Goal: Information Seeking & Learning: Check status

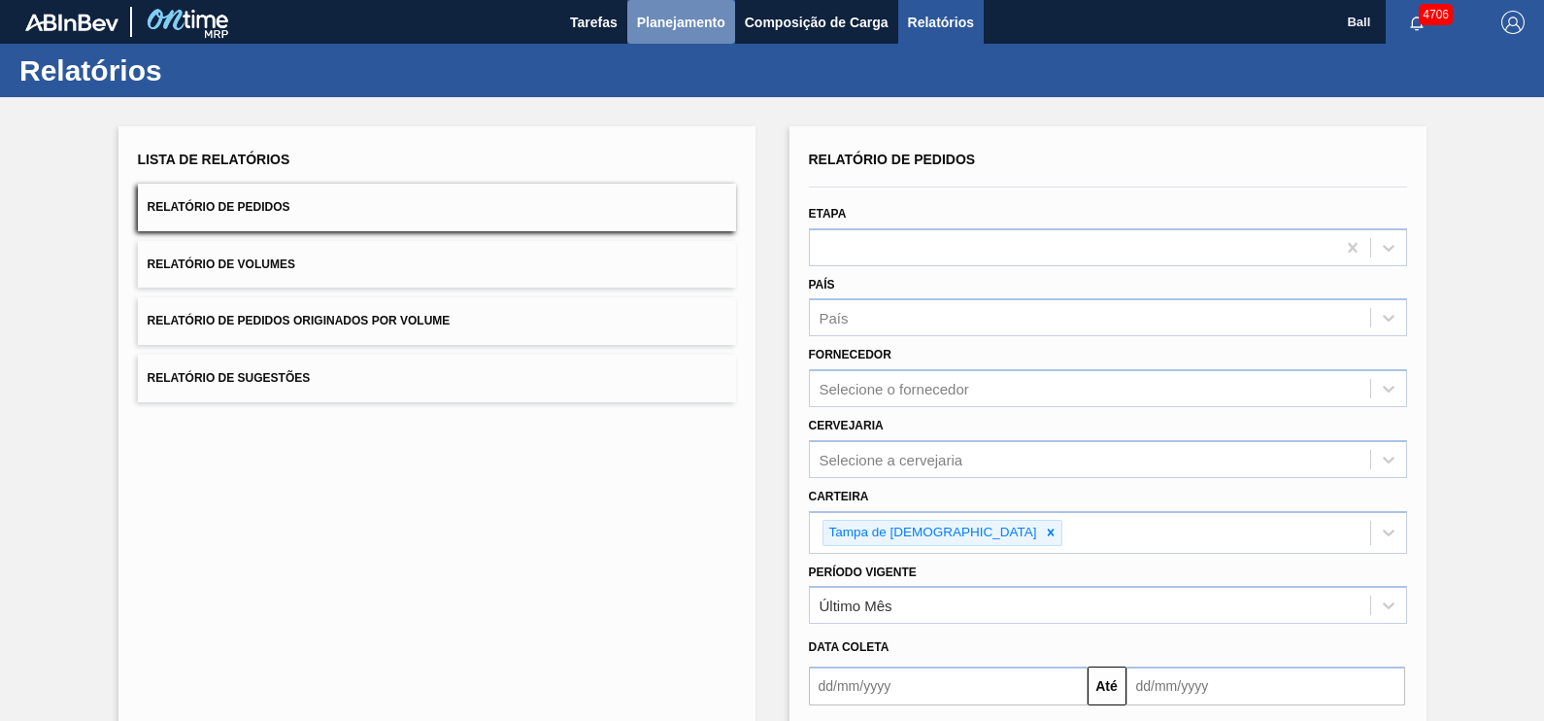
click at [685, 15] on span "Planejamento" at bounding box center [681, 22] width 88 height 23
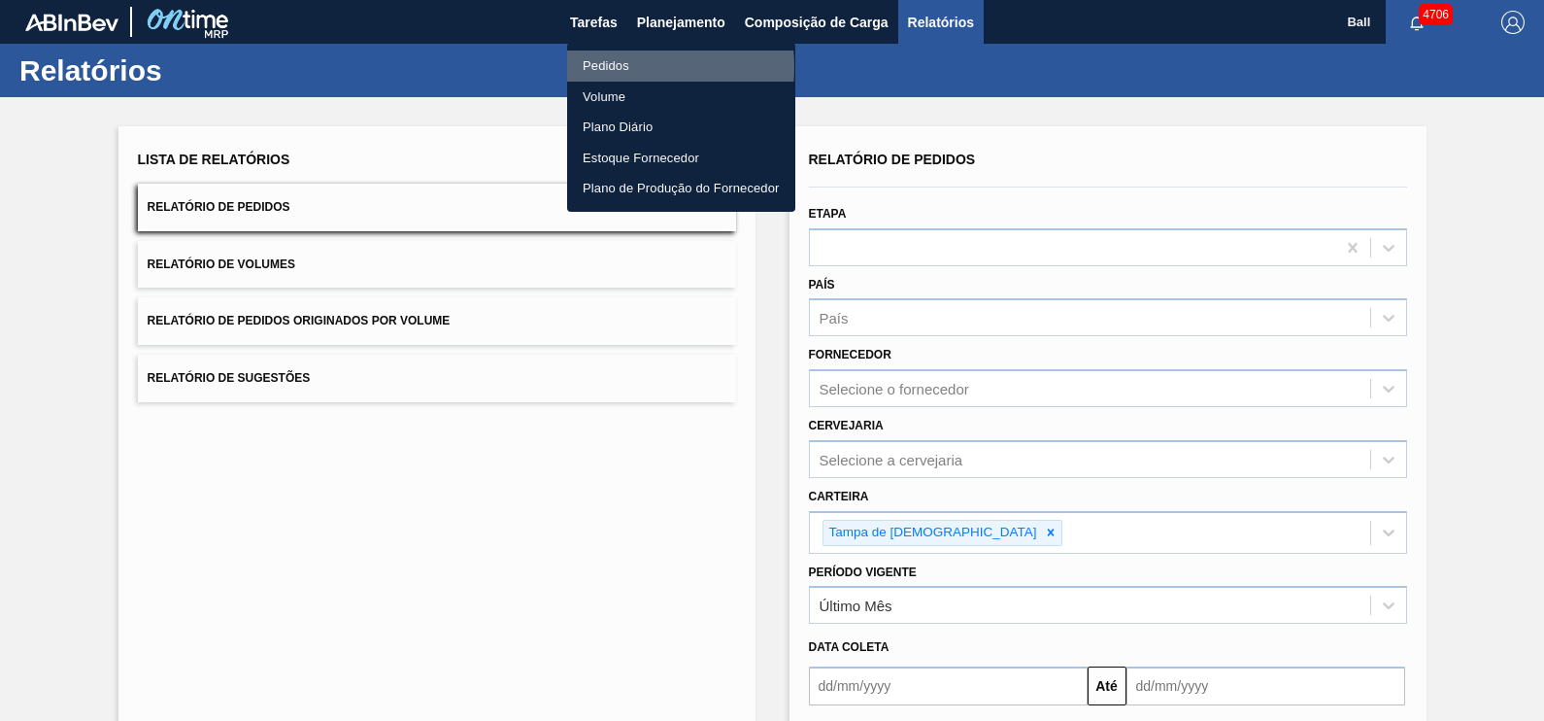
click at [623, 67] on li "Pedidos" at bounding box center [681, 66] width 228 height 31
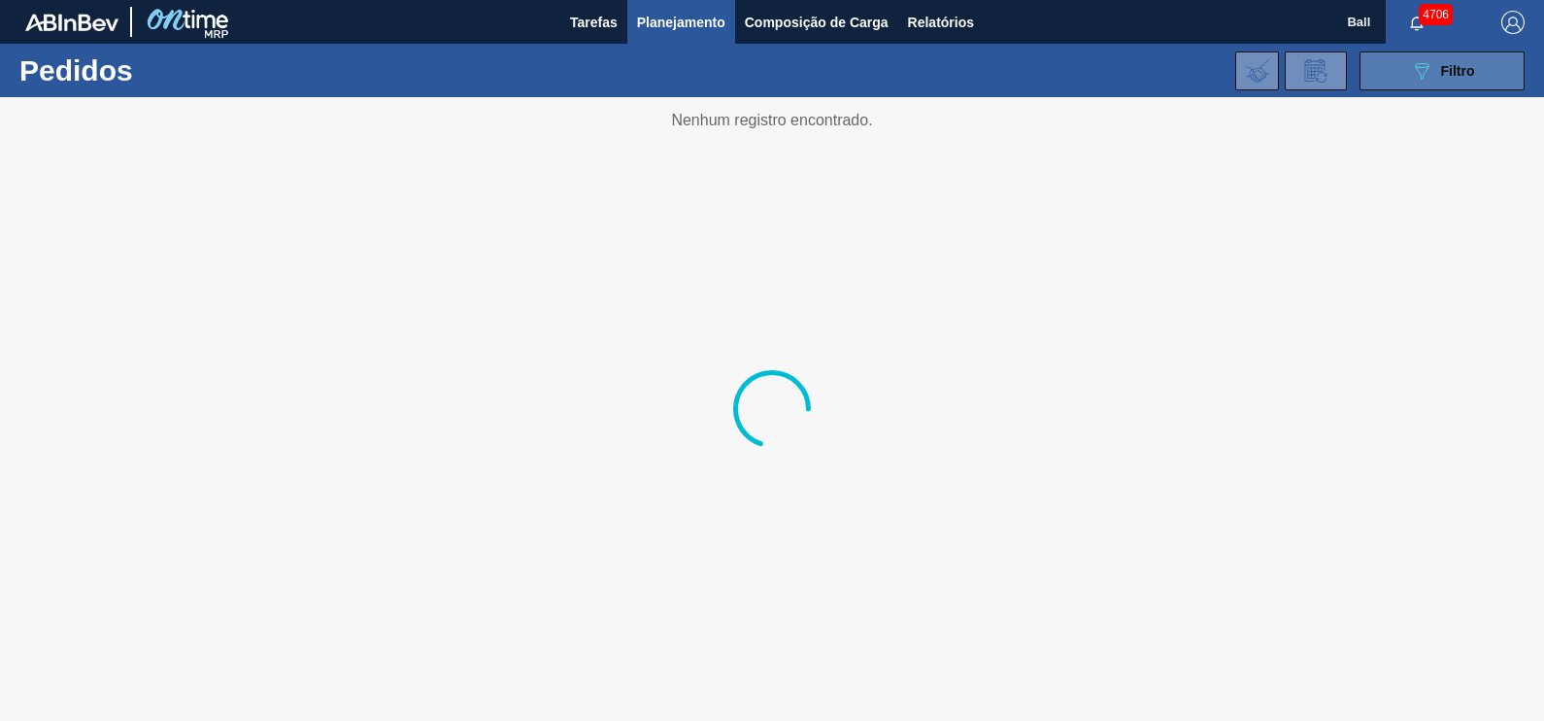
click at [1441, 53] on button "089F7B8B-B2A5-4AFE-B5C0-19BA573D28AC Filtro" at bounding box center [1442, 70] width 165 height 39
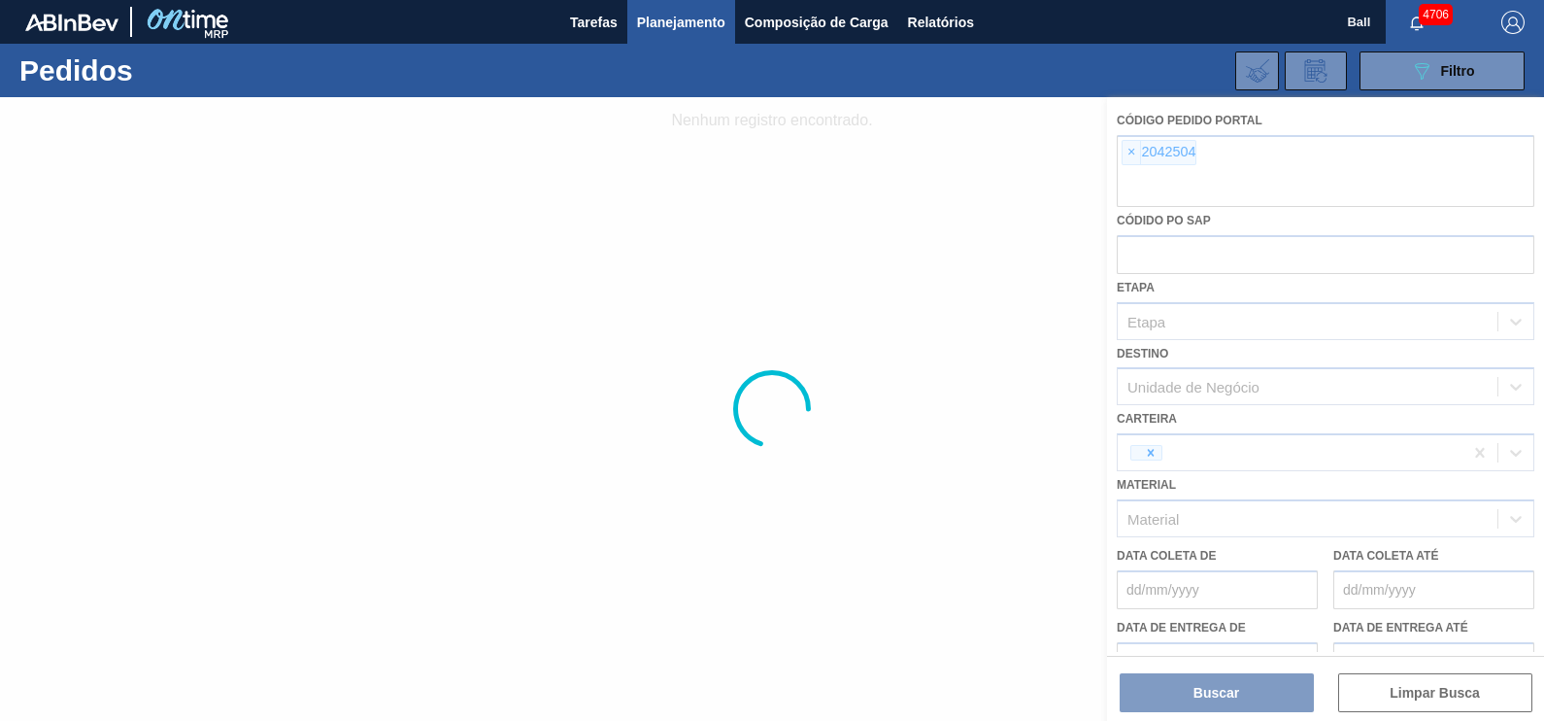
click at [1219, 185] on div at bounding box center [772, 408] width 1544 height 623
click at [1212, 185] on div at bounding box center [772, 408] width 1544 height 623
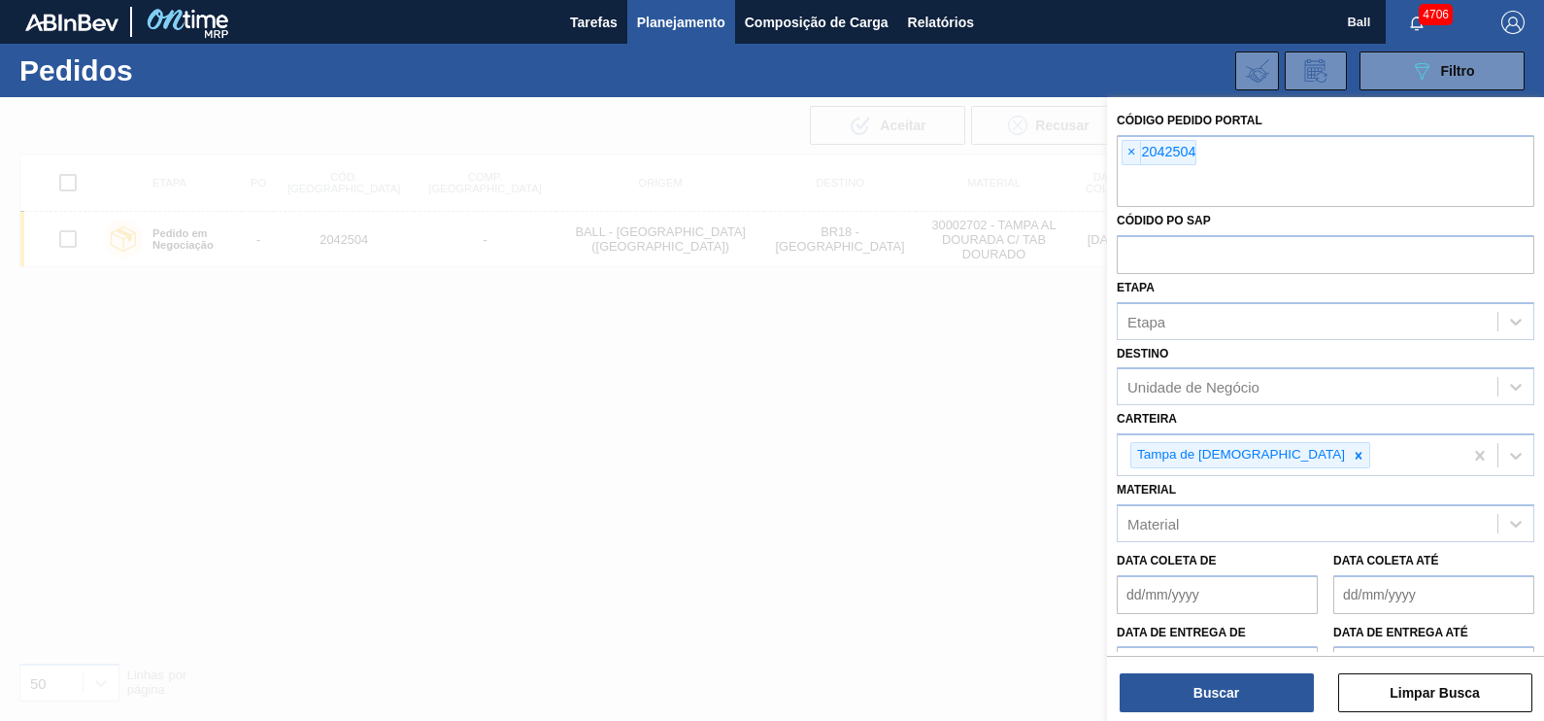
click at [1212, 185] on input "text" at bounding box center [1326, 188] width 418 height 37
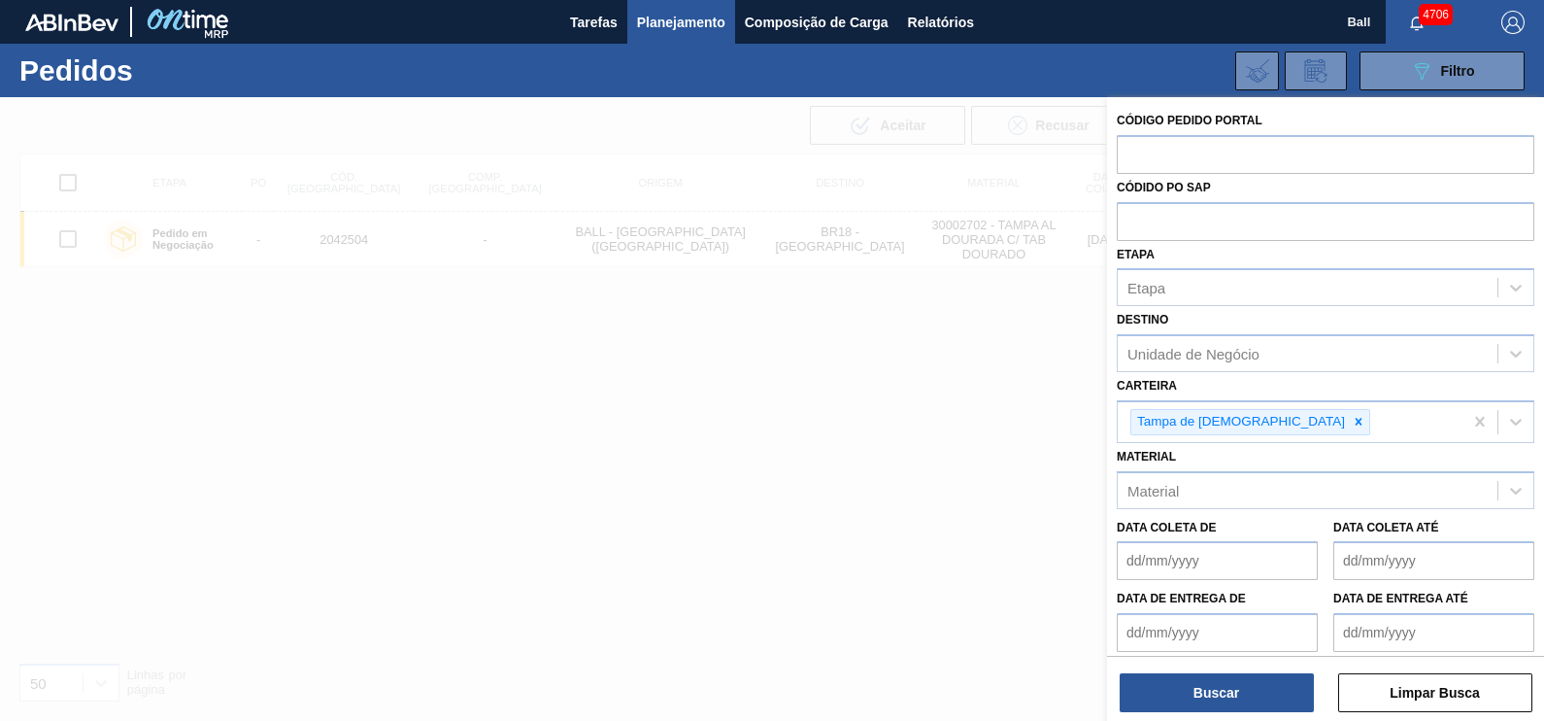
paste input "2042483"
type input "2042483"
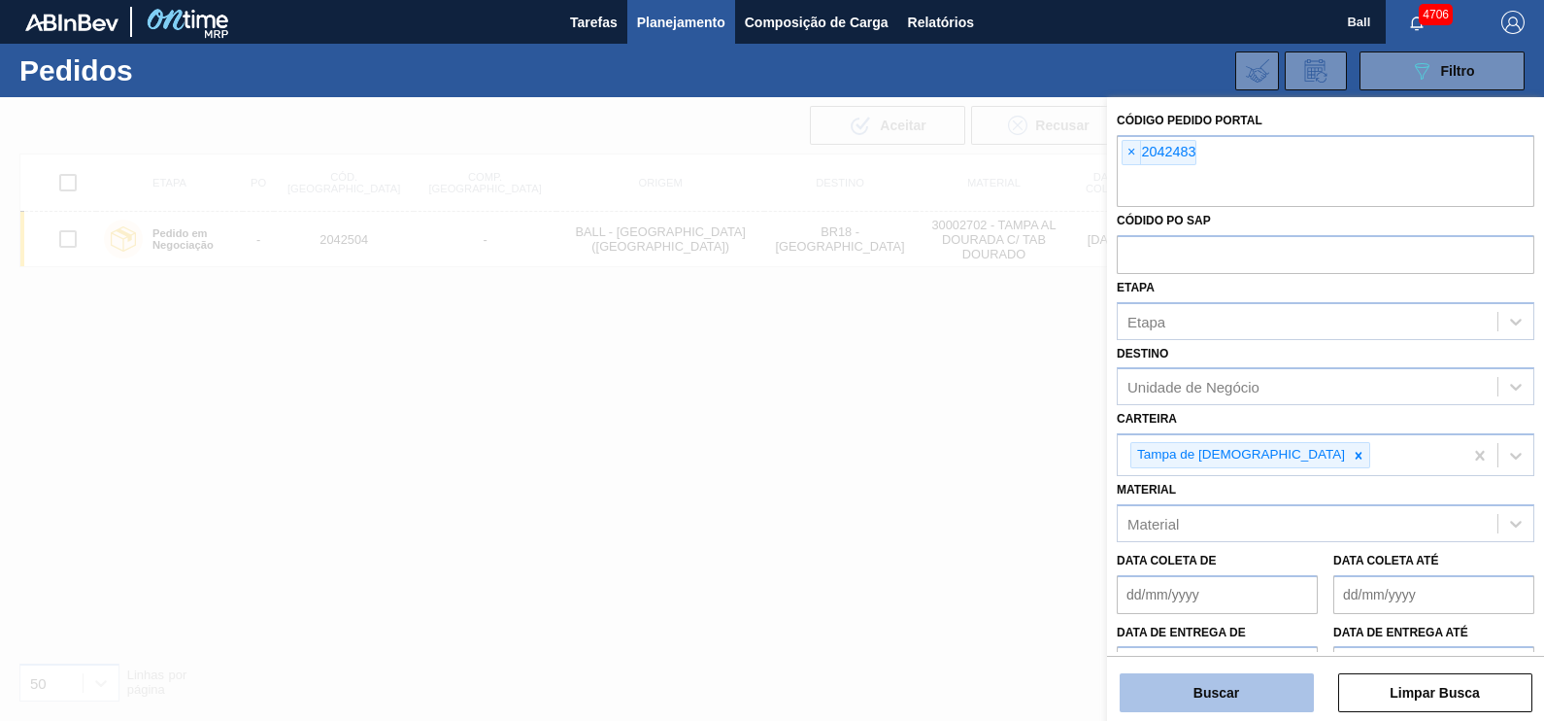
click at [1271, 689] on button "Buscar" at bounding box center [1217, 692] width 194 height 39
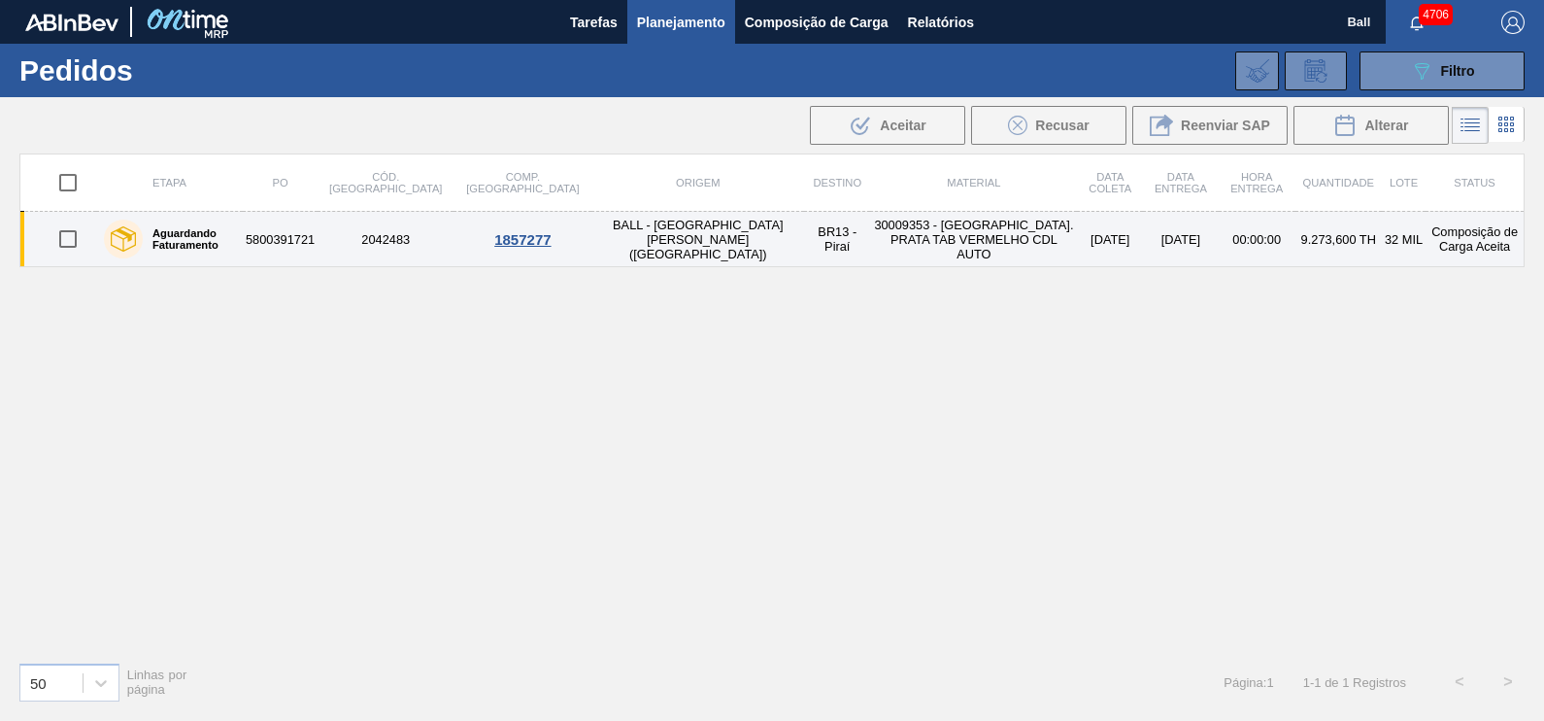
click at [303, 243] on td "5800391721" at bounding box center [280, 239] width 75 height 55
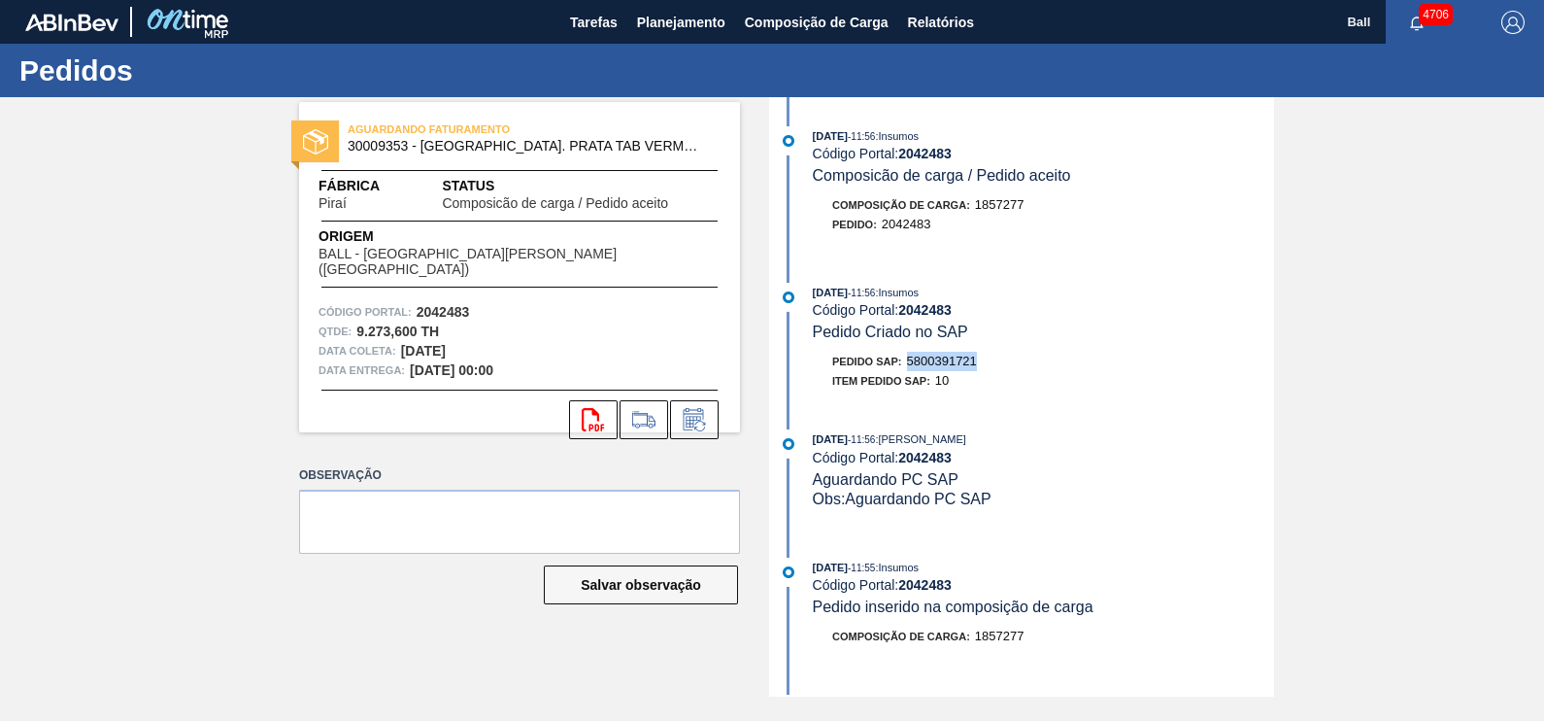
drag, startPoint x: 913, startPoint y: 367, endPoint x: 981, endPoint y: 368, distance: 68.0
click at [981, 368] on div "Pedido SAP: 5800391721" at bounding box center [1043, 361] width 461 height 19
copy span "5800391721"
click at [663, 21] on span "Planejamento" at bounding box center [681, 22] width 88 height 23
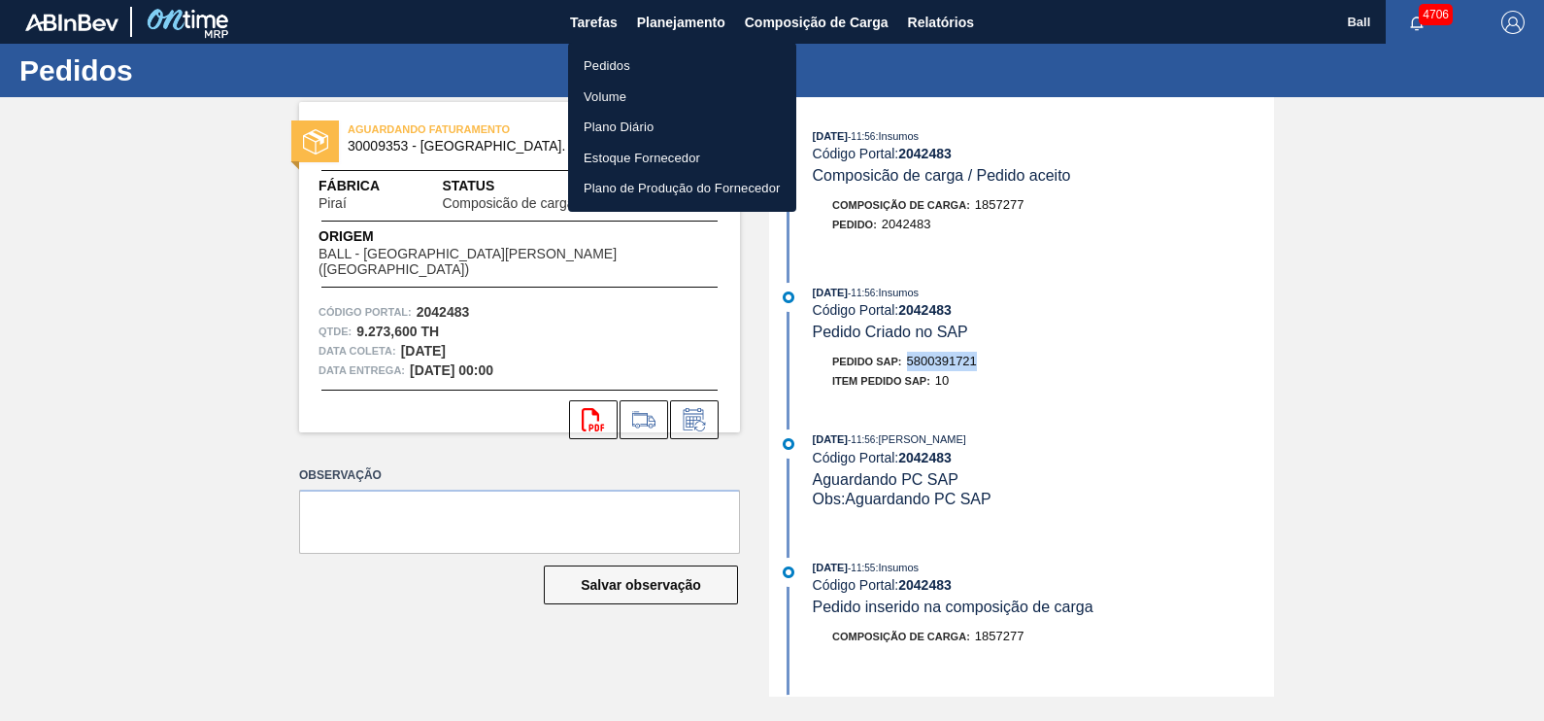
click at [632, 94] on li "Volume" at bounding box center [682, 97] width 228 height 31
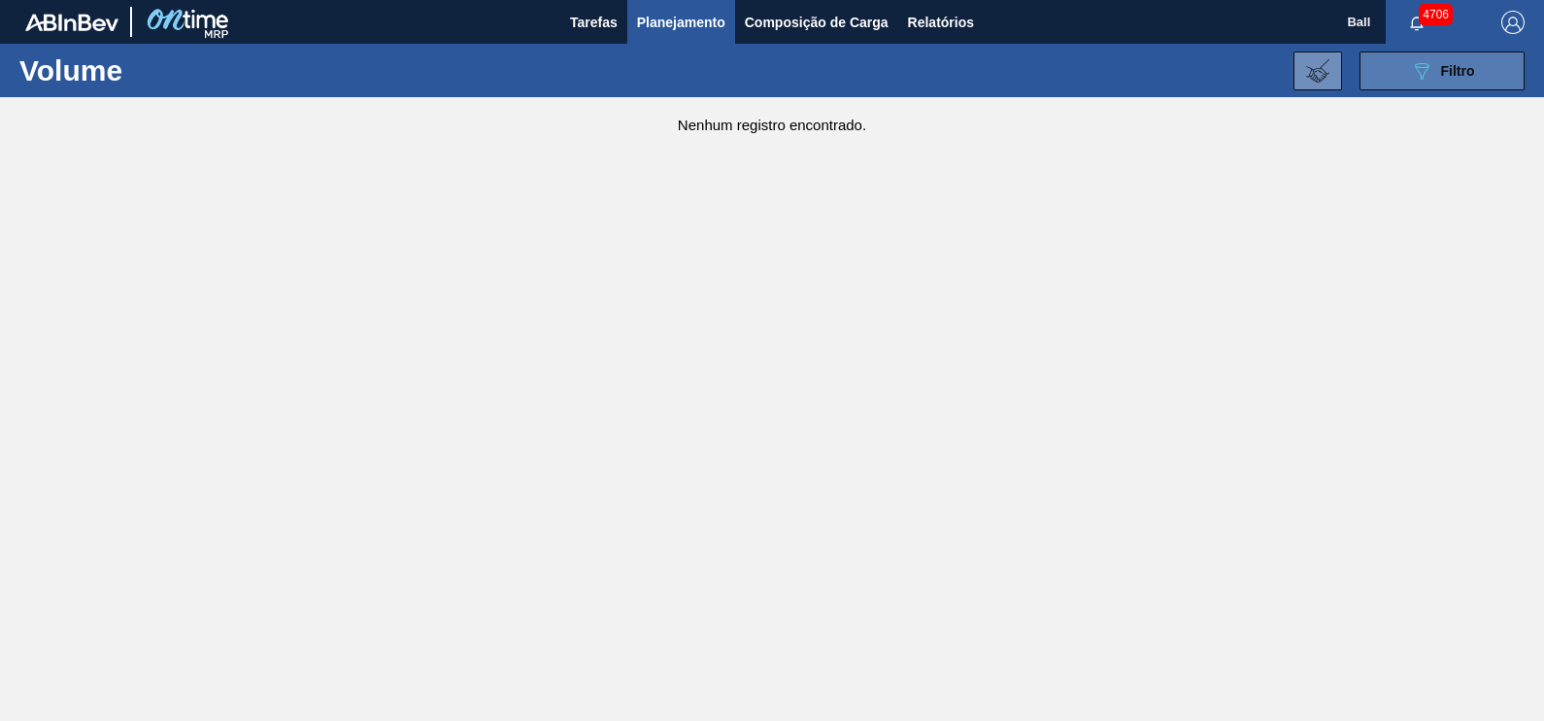
click at [1467, 55] on button "089F7B8B-B2A5-4AFE-B5C0-19BA573D28AC Filtro" at bounding box center [1442, 70] width 165 height 39
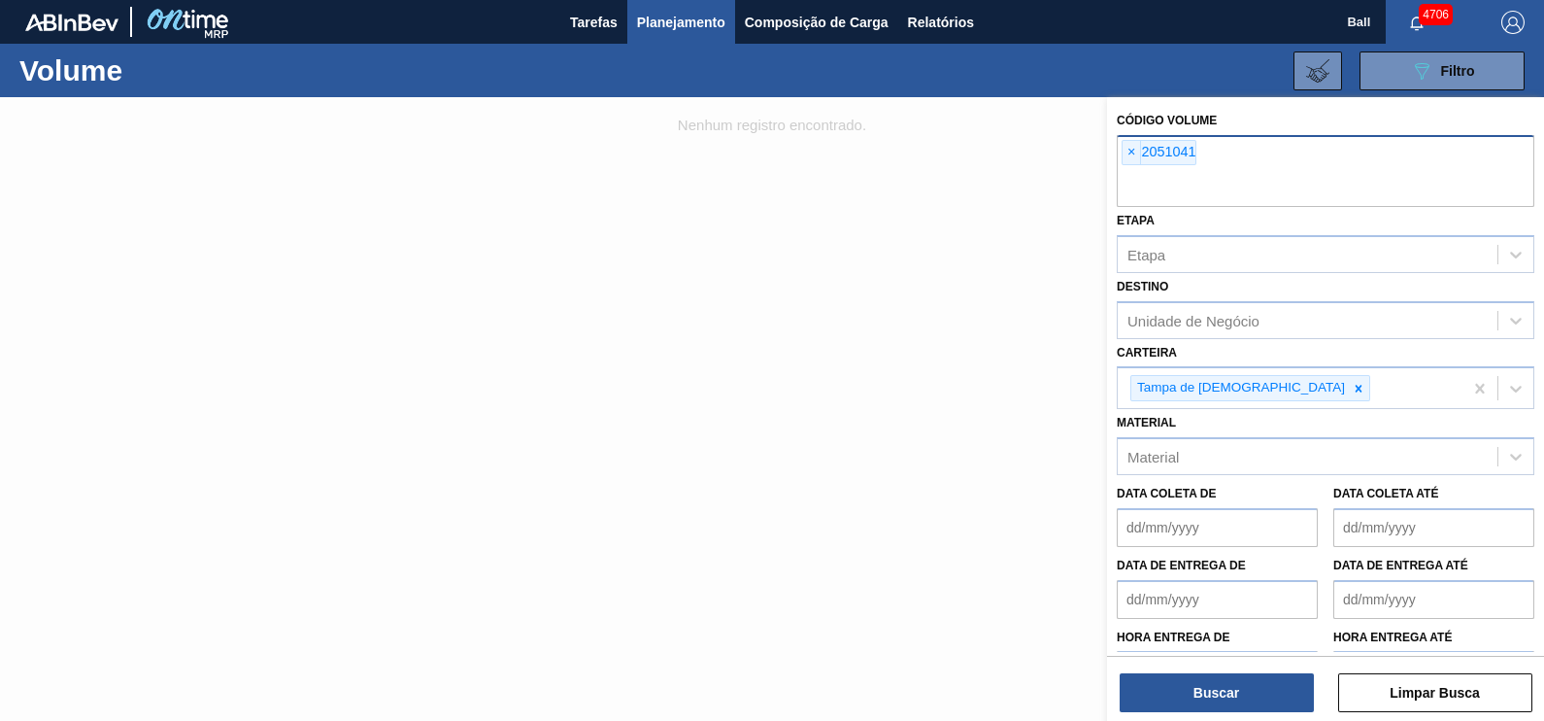
click at [1217, 185] on input "text" at bounding box center [1326, 188] width 418 height 37
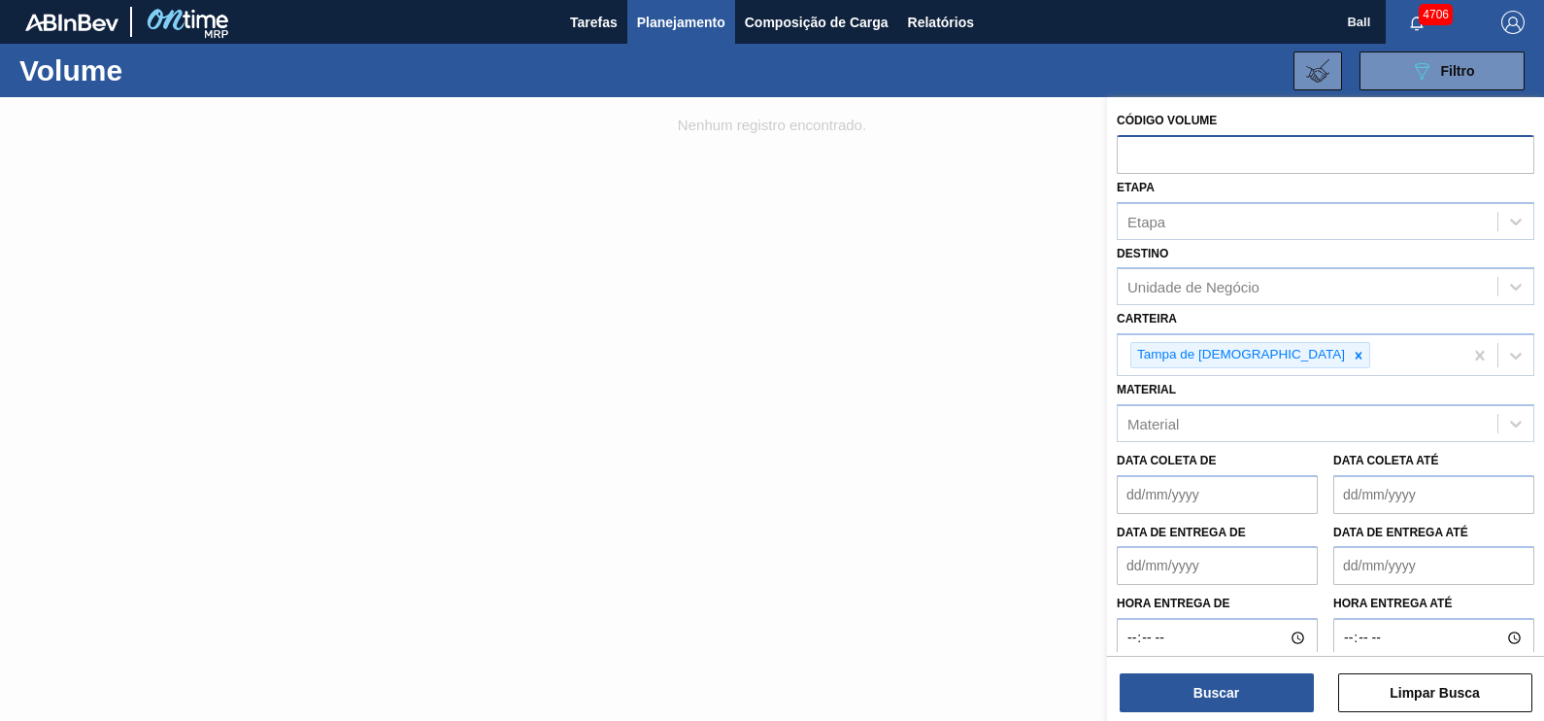
paste input "V629684"
type input "629684"
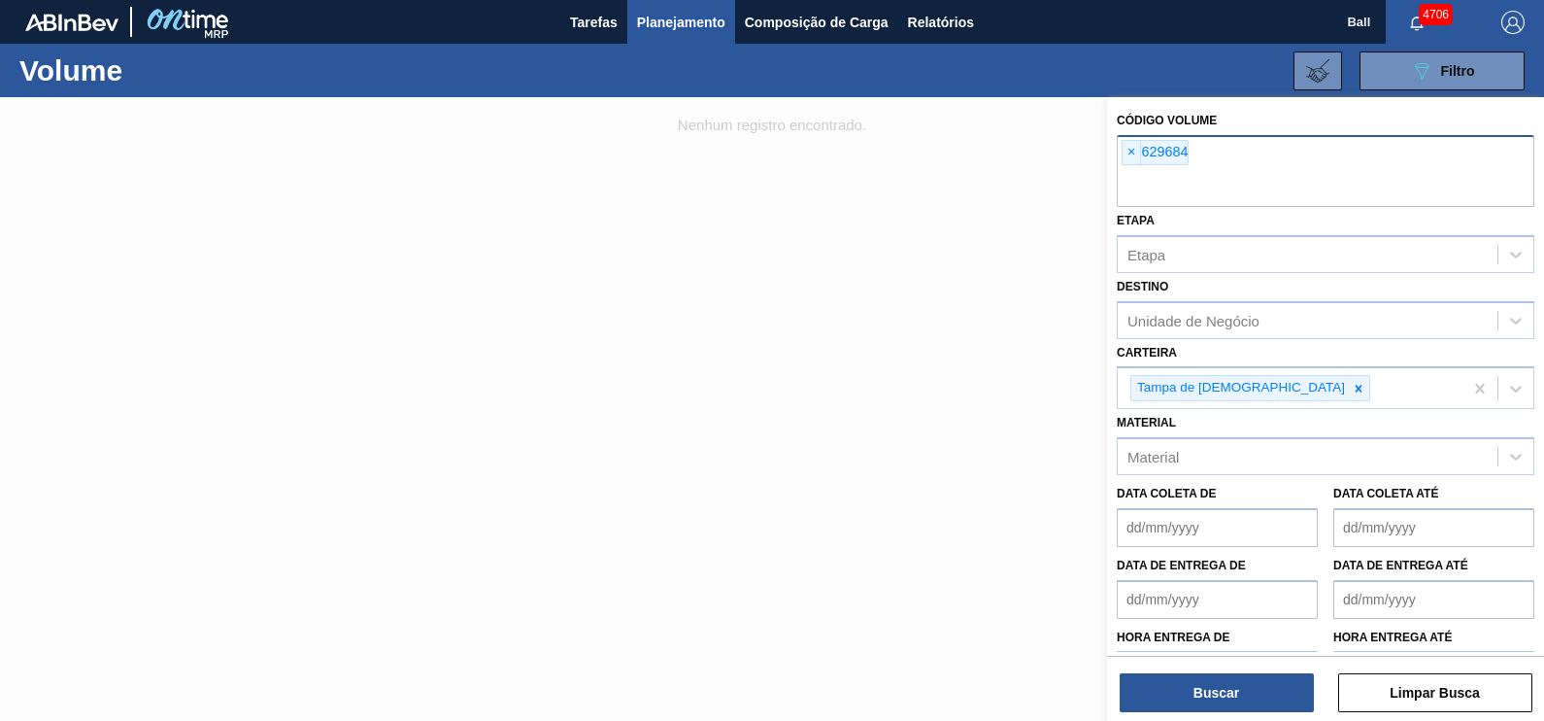
paste input "V629685"
click at [1132, 181] on input "V629685" at bounding box center [1326, 188] width 418 height 37
type input "629685"
paste input "V629686"
type input "629686"
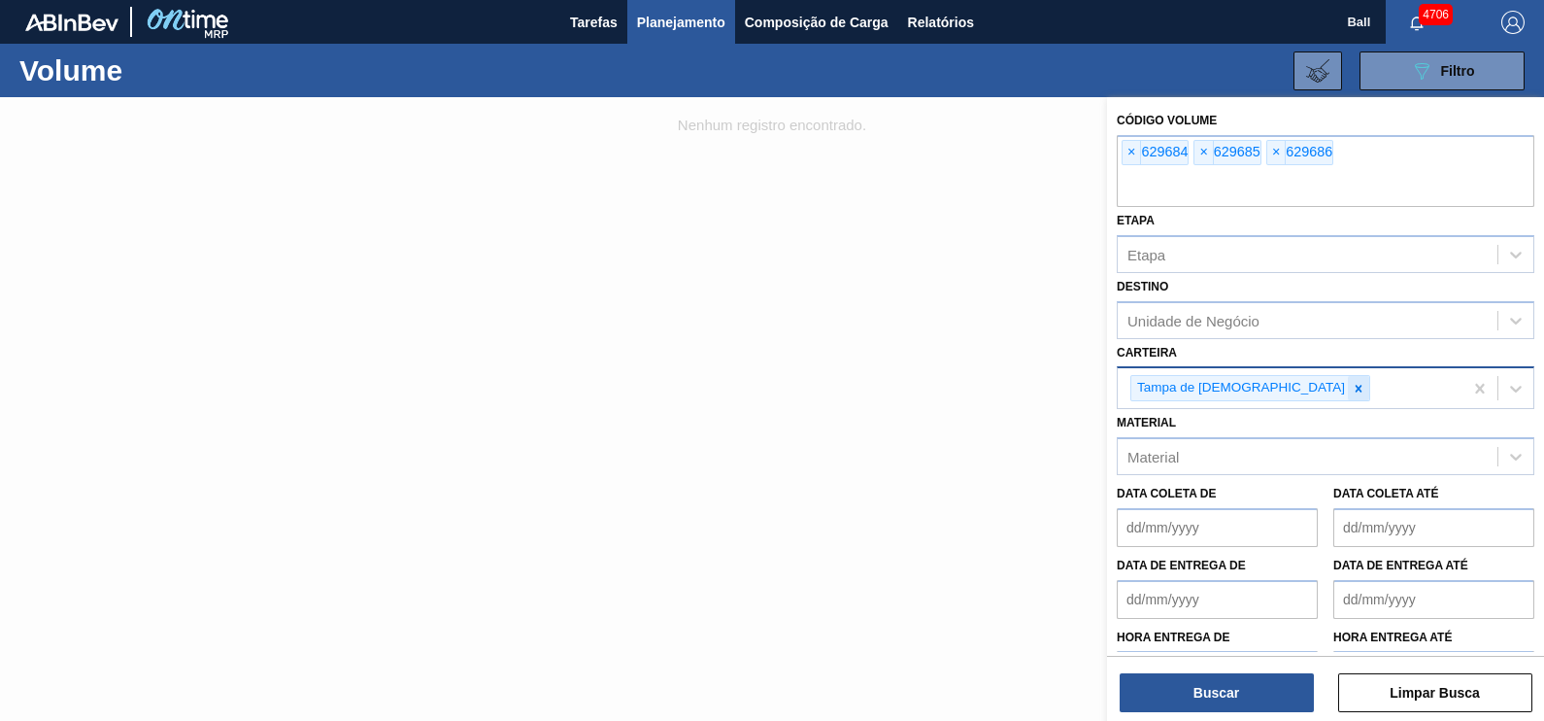
click at [1352, 387] on icon at bounding box center [1359, 389] width 14 height 14
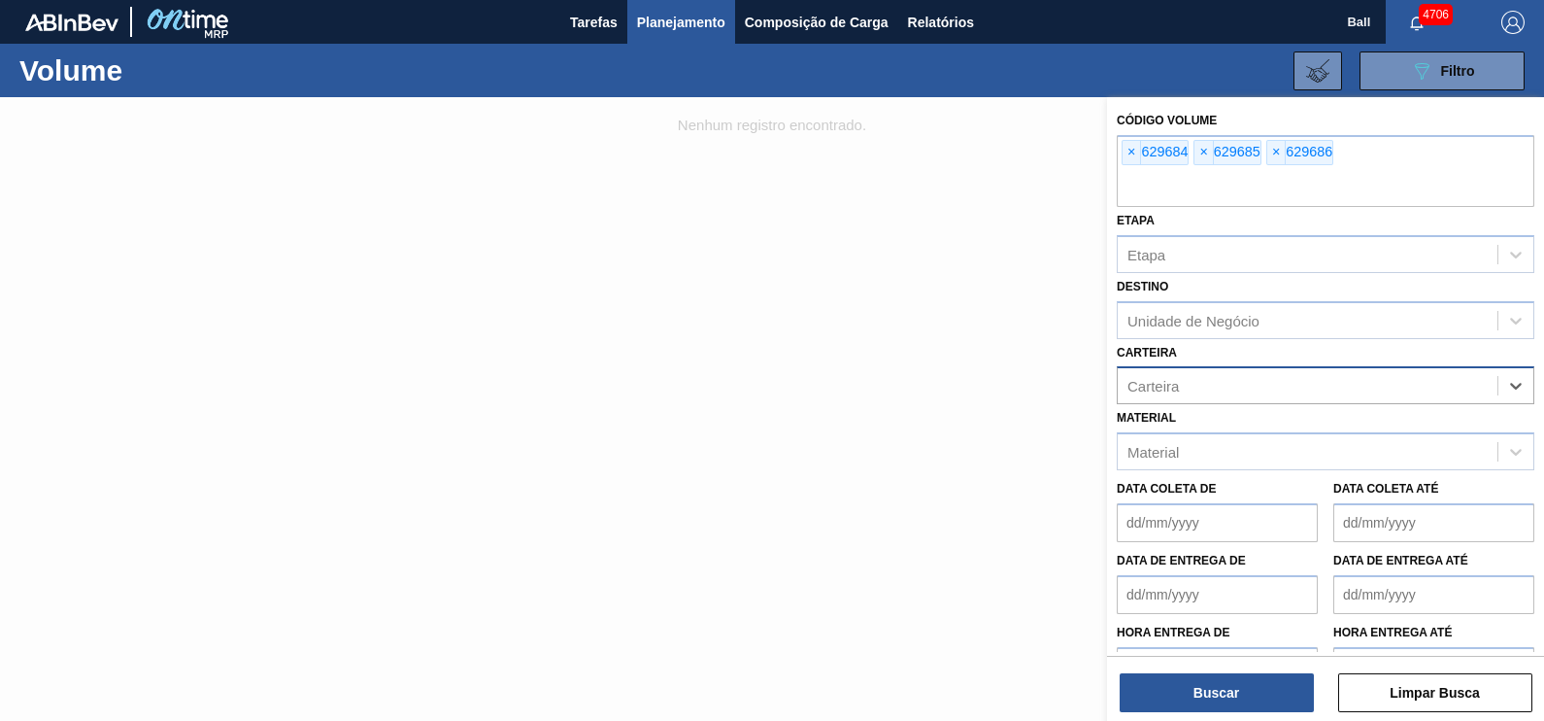
click at [1236, 374] on div "Carteira" at bounding box center [1308, 386] width 380 height 28
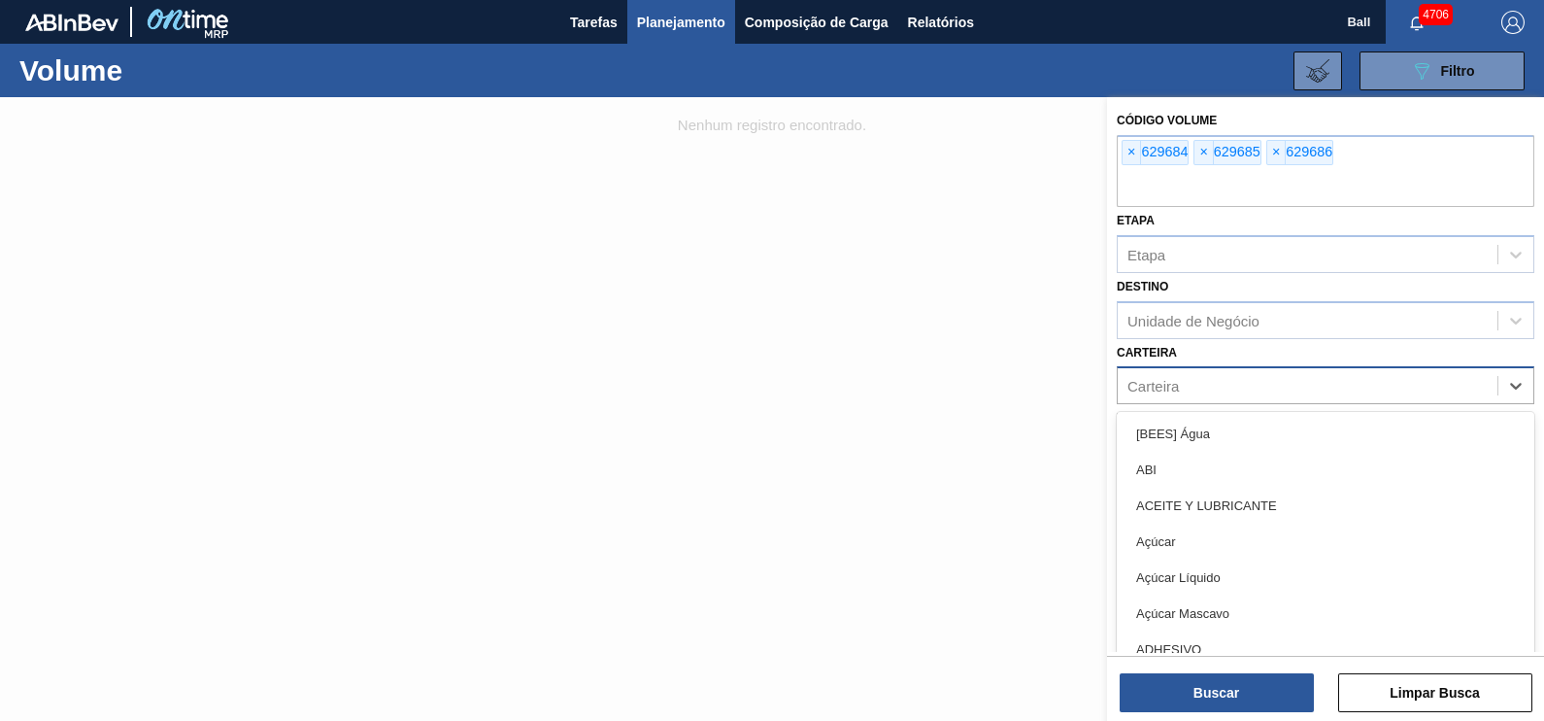
type input "ç"
type input "lata"
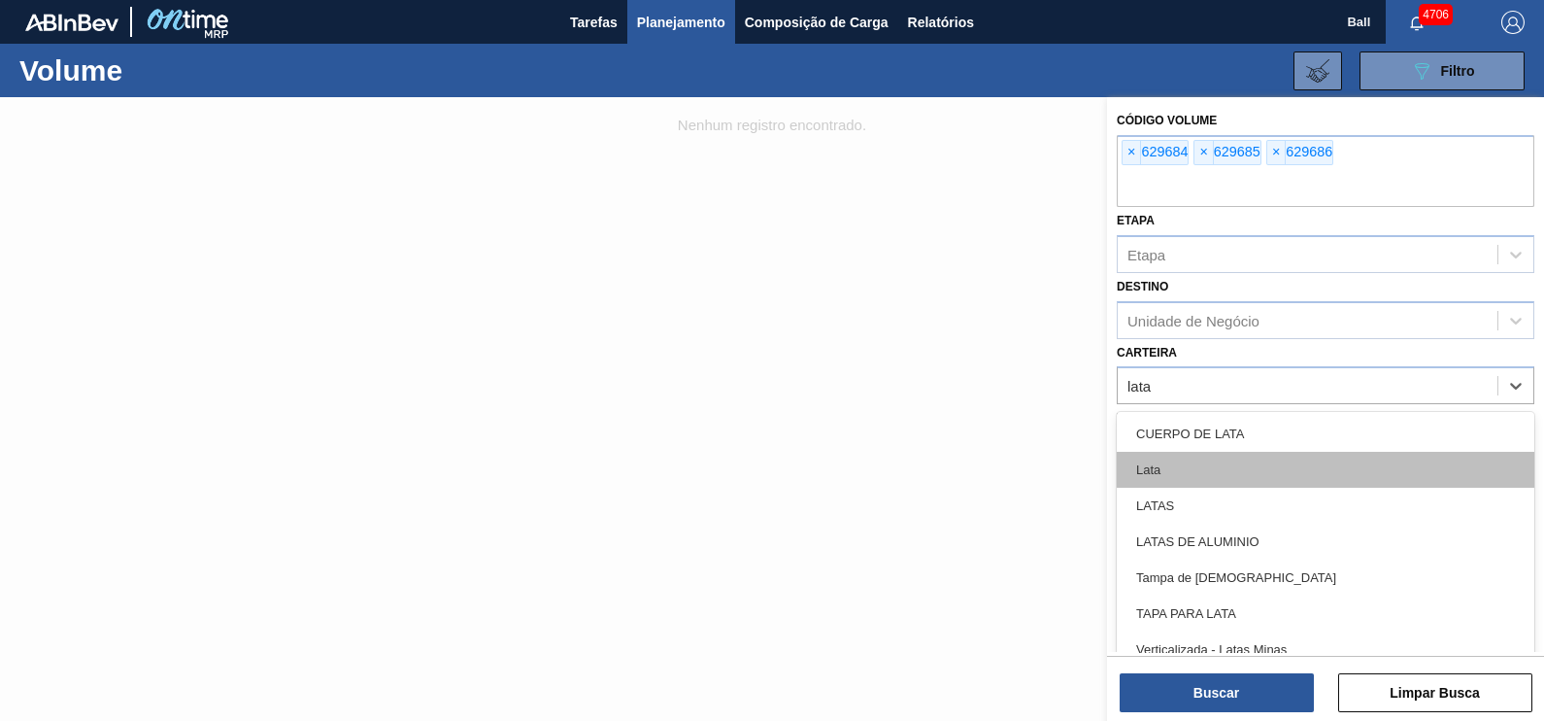
click at [1215, 455] on div "Lata" at bounding box center [1326, 470] width 418 height 36
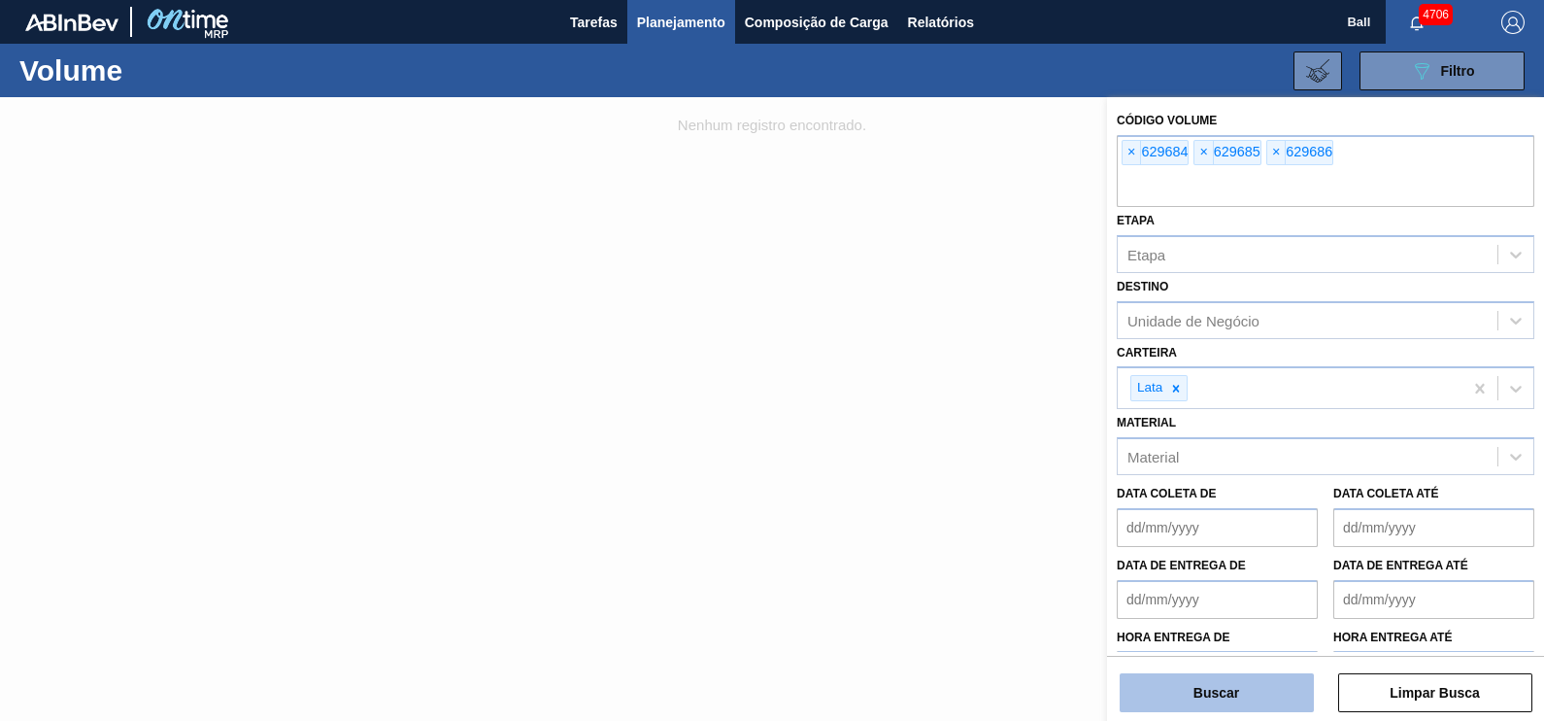
click at [1241, 685] on button "Buscar" at bounding box center [1217, 692] width 194 height 39
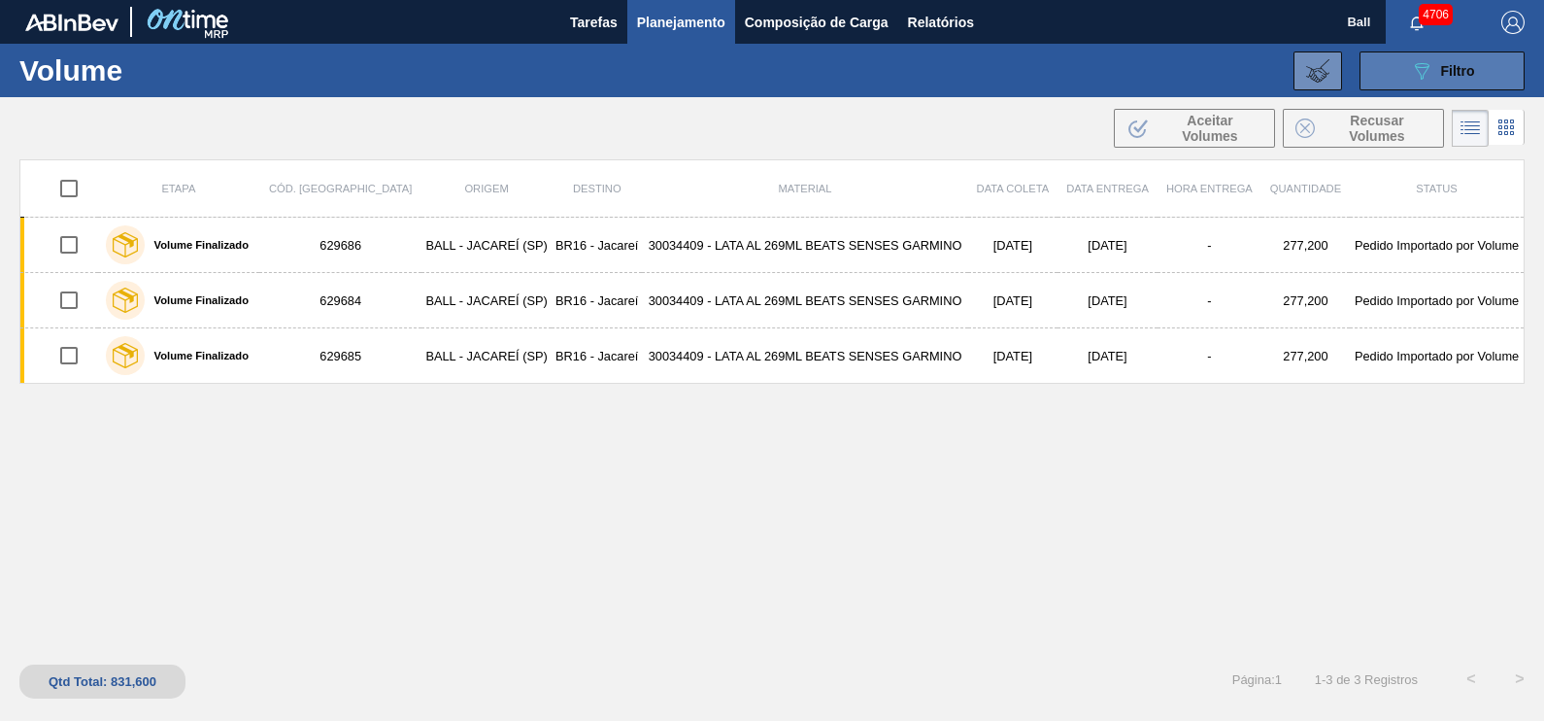
click at [1419, 63] on icon at bounding box center [1422, 71] width 15 height 17
click at [988, 136] on div ".b{fill:var(--color-action-default)} Aceitar Volumes Recusar Volumes" at bounding box center [772, 128] width 1544 height 47
click at [723, 15] on span "Planejamento" at bounding box center [681, 22] width 88 height 23
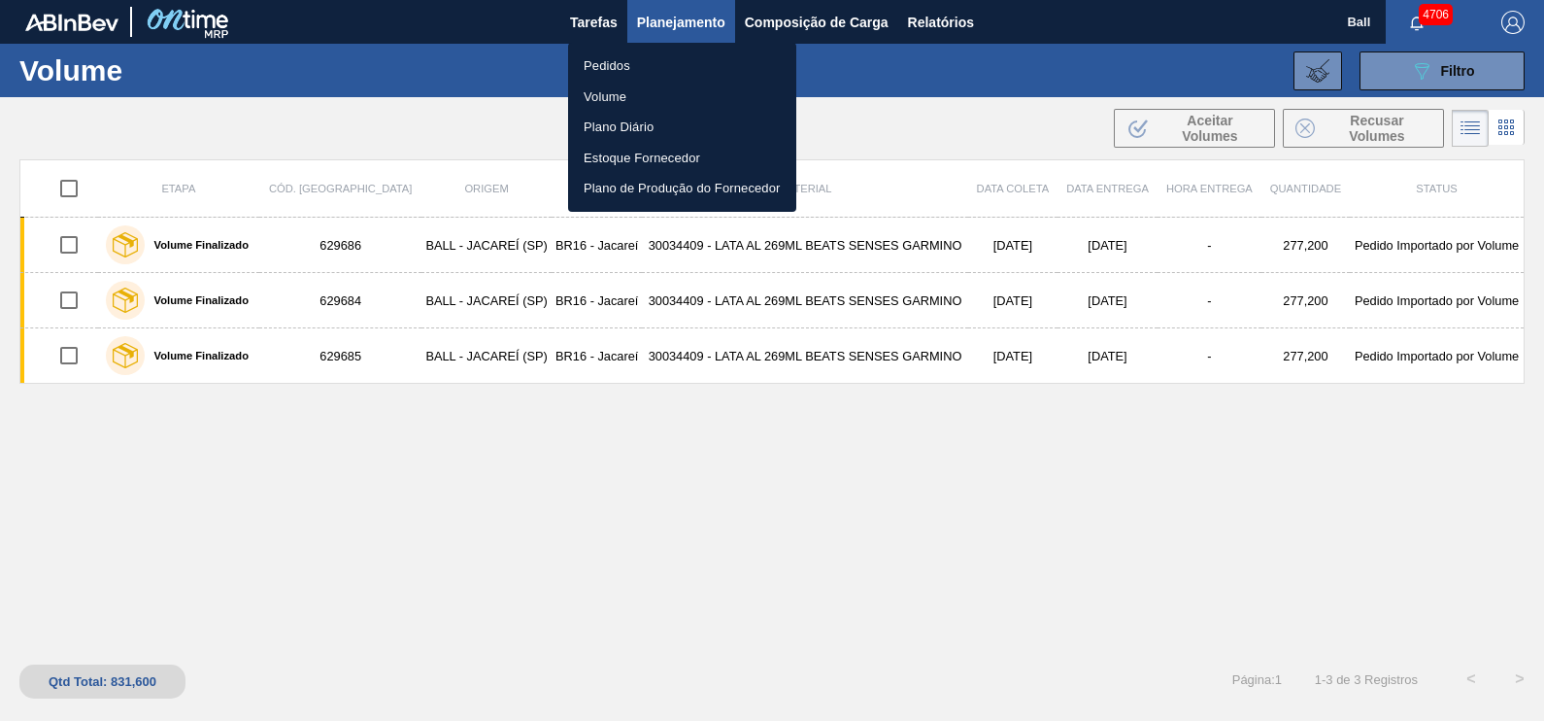
click at [619, 59] on li "Pedidos" at bounding box center [682, 66] width 228 height 31
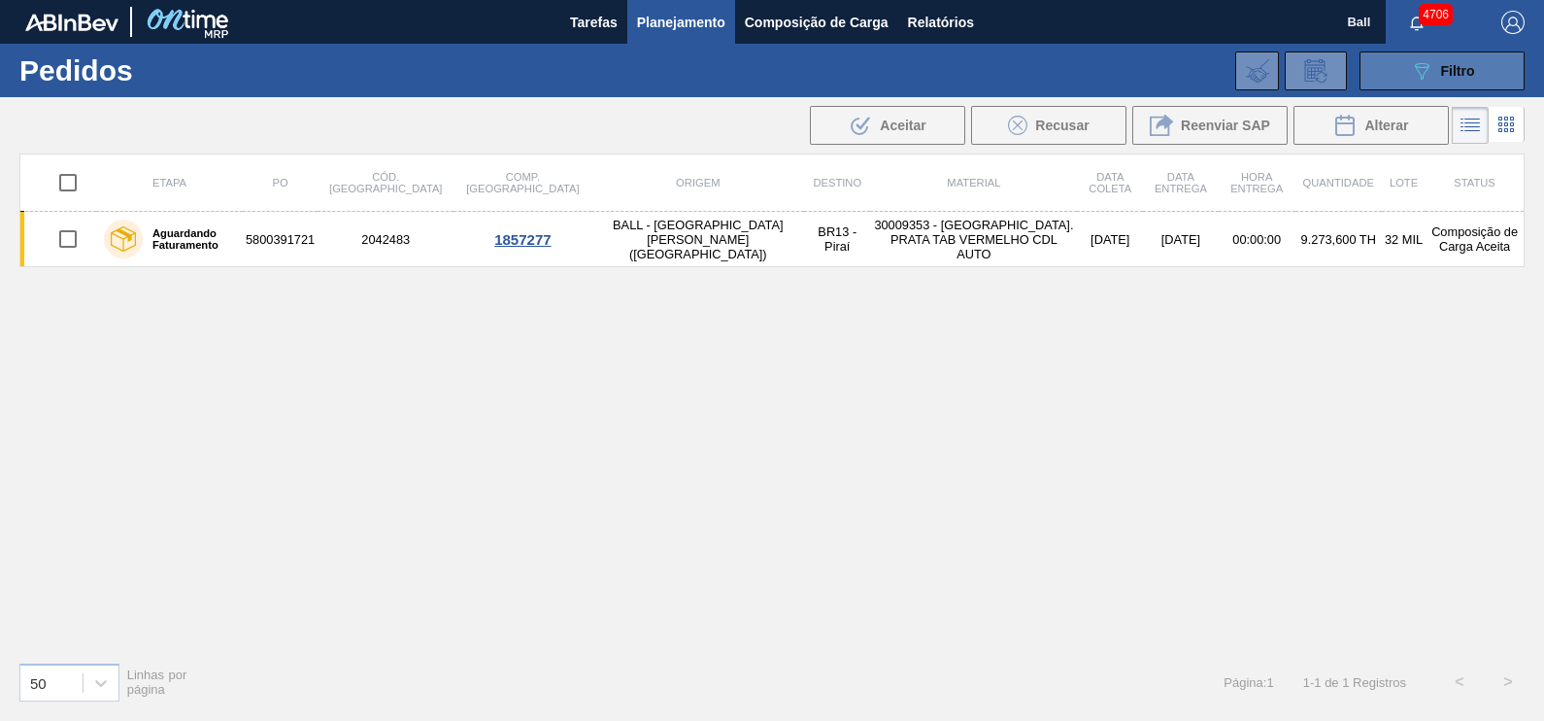
click at [1472, 75] on span "Filtro" at bounding box center [1458, 71] width 34 height 16
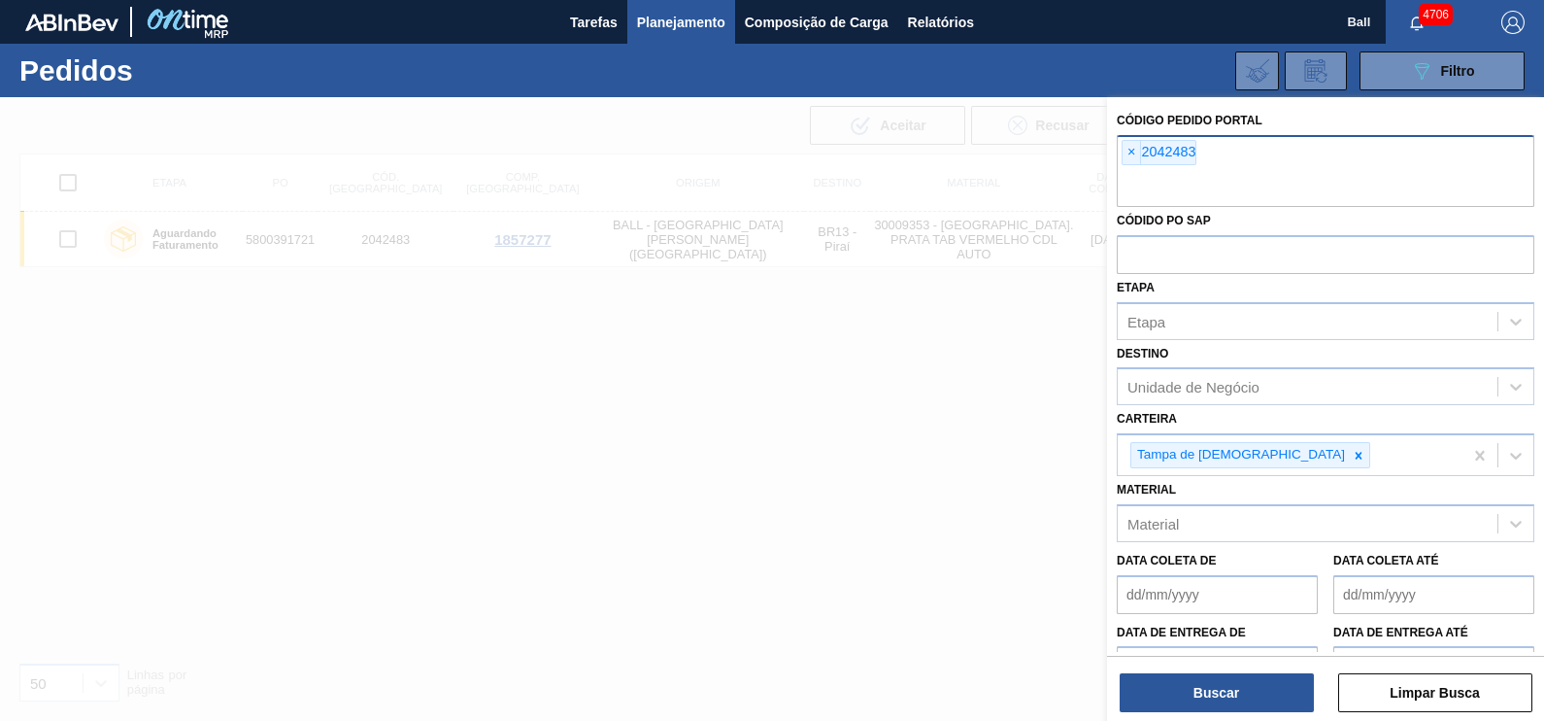
click at [1229, 185] on input "text" at bounding box center [1326, 188] width 418 height 37
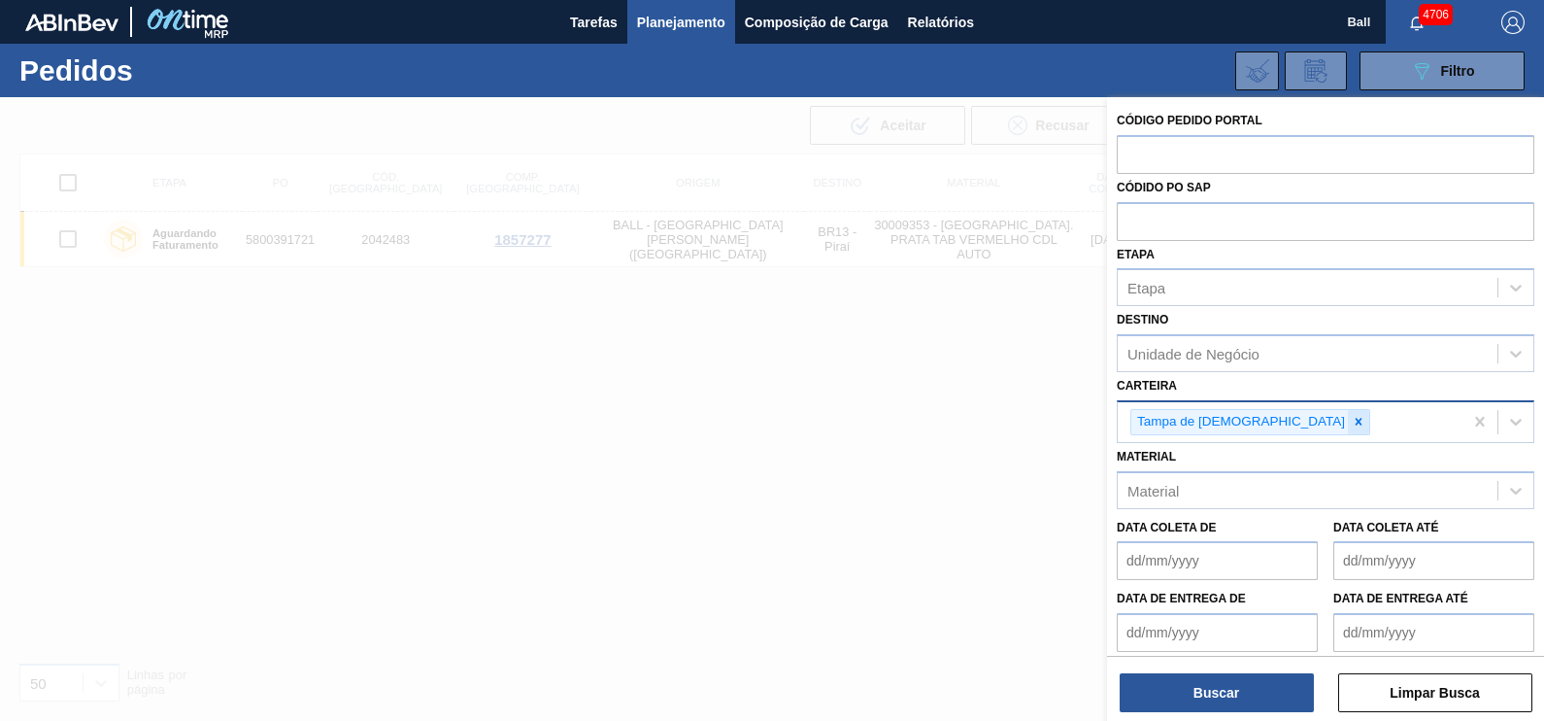
click at [1352, 416] on icon at bounding box center [1359, 422] width 14 height 14
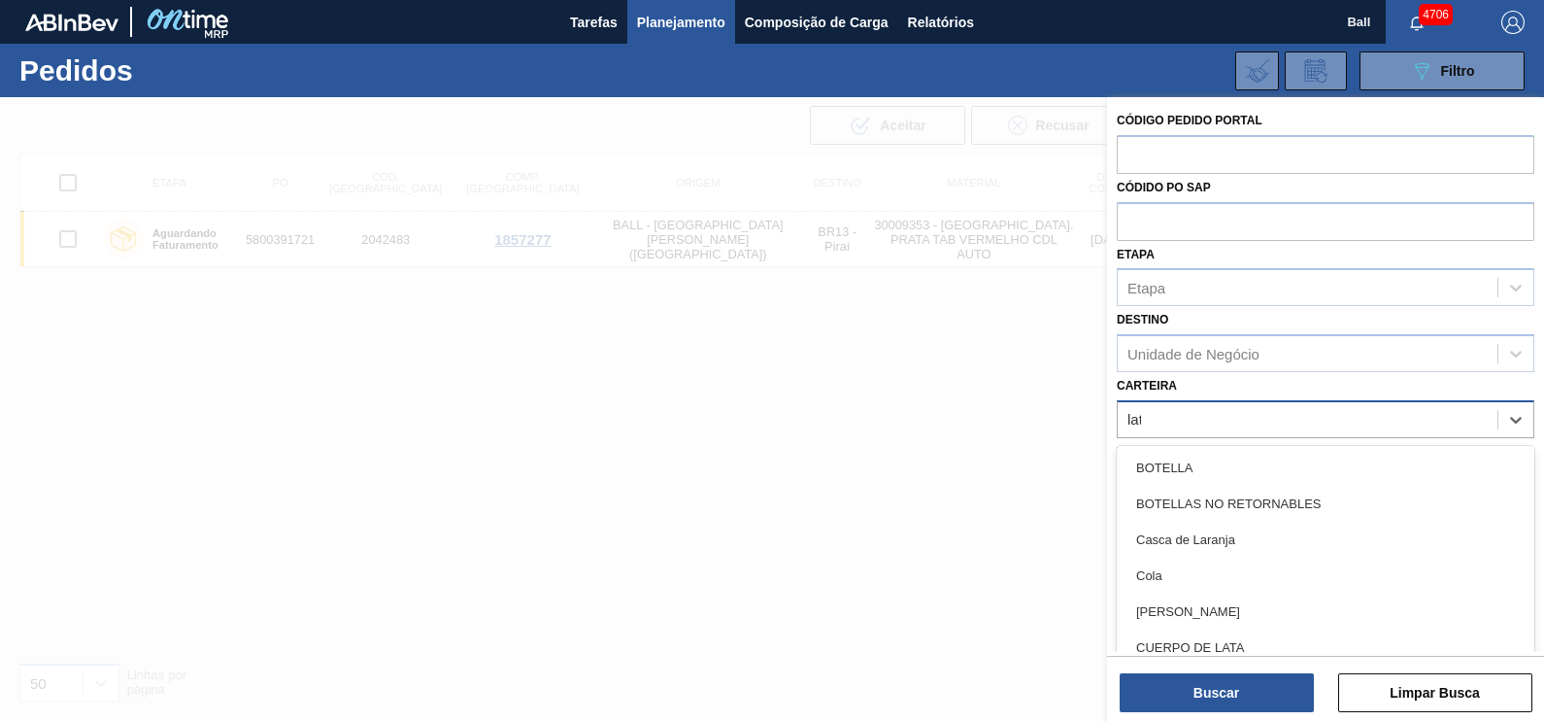
type input "lata"
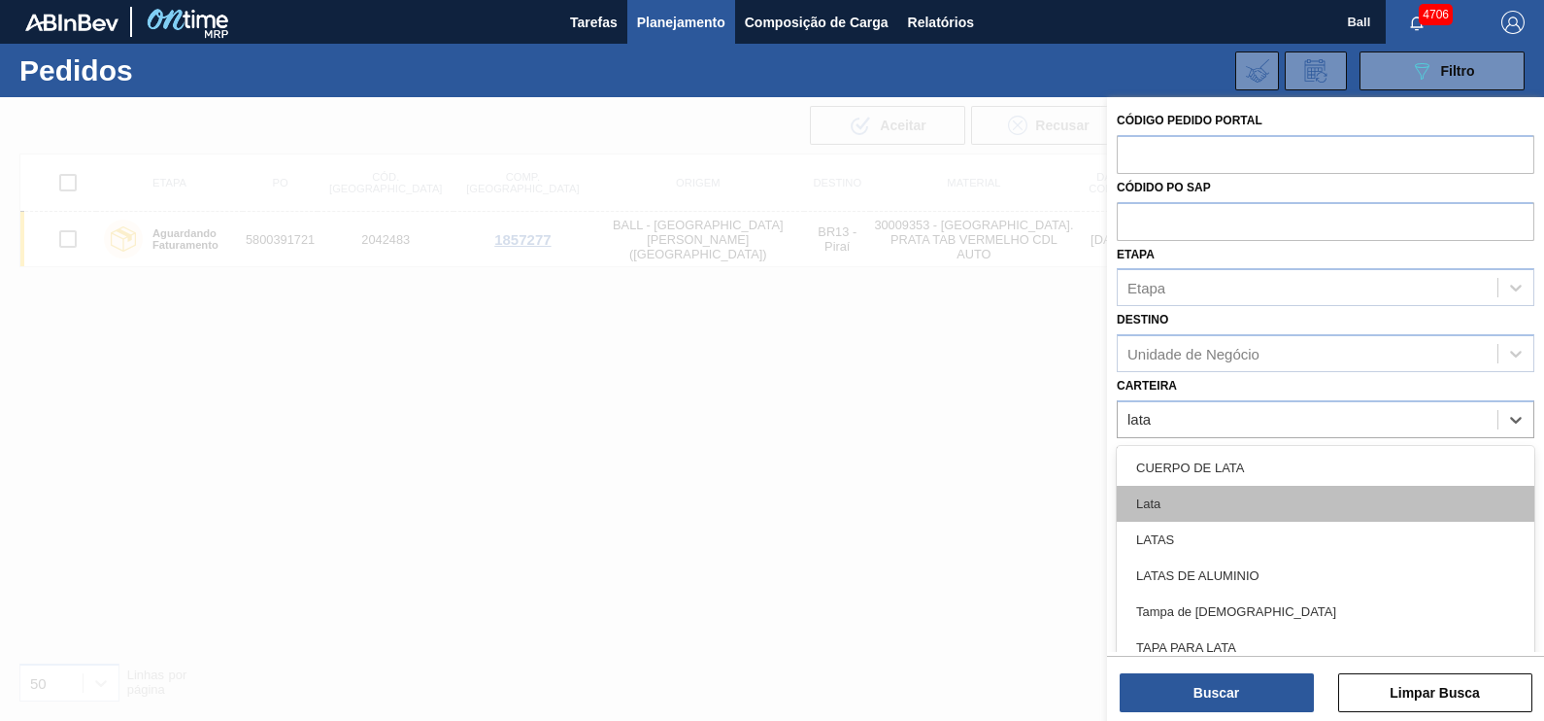
click at [1235, 511] on div "Lata" at bounding box center [1326, 504] width 418 height 36
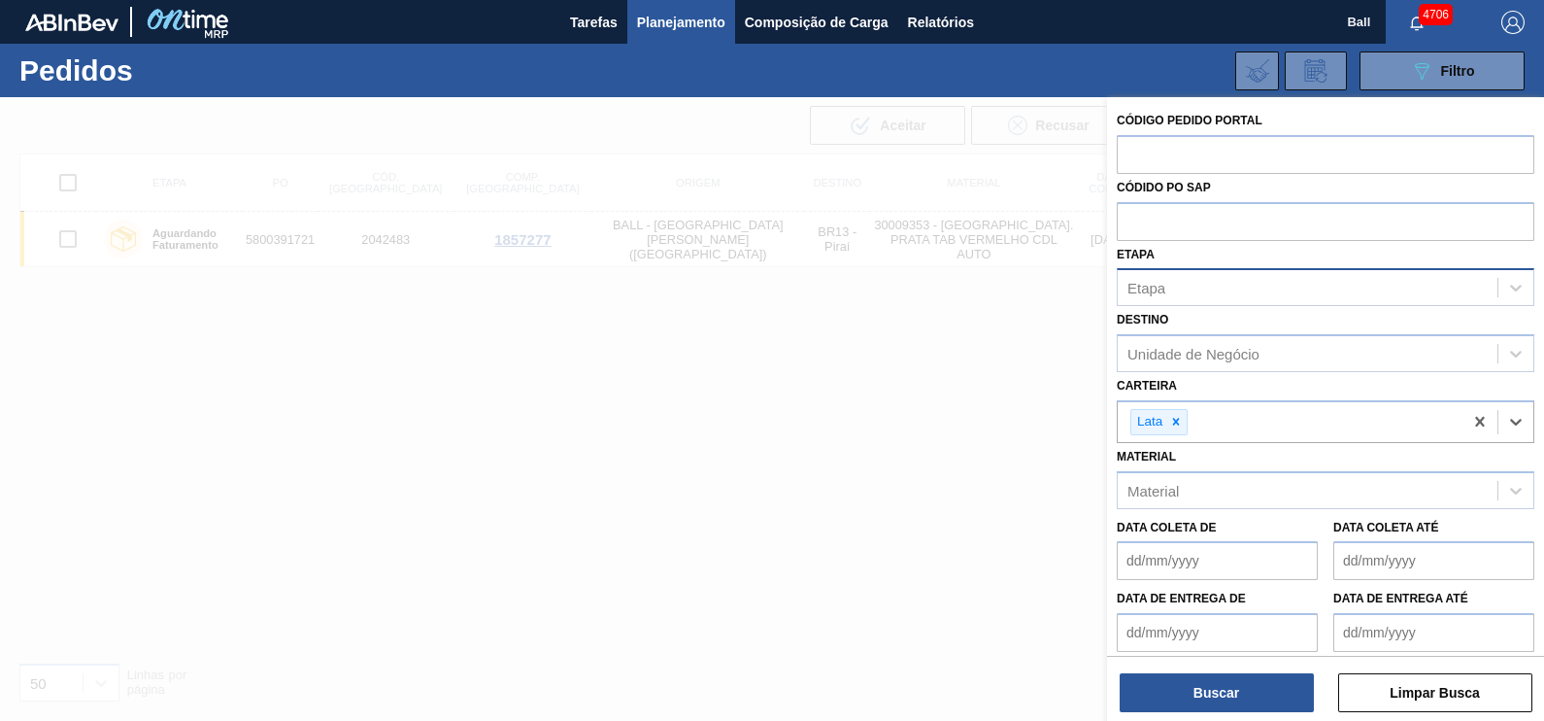
click at [1178, 287] on div "Etapa" at bounding box center [1308, 288] width 380 height 28
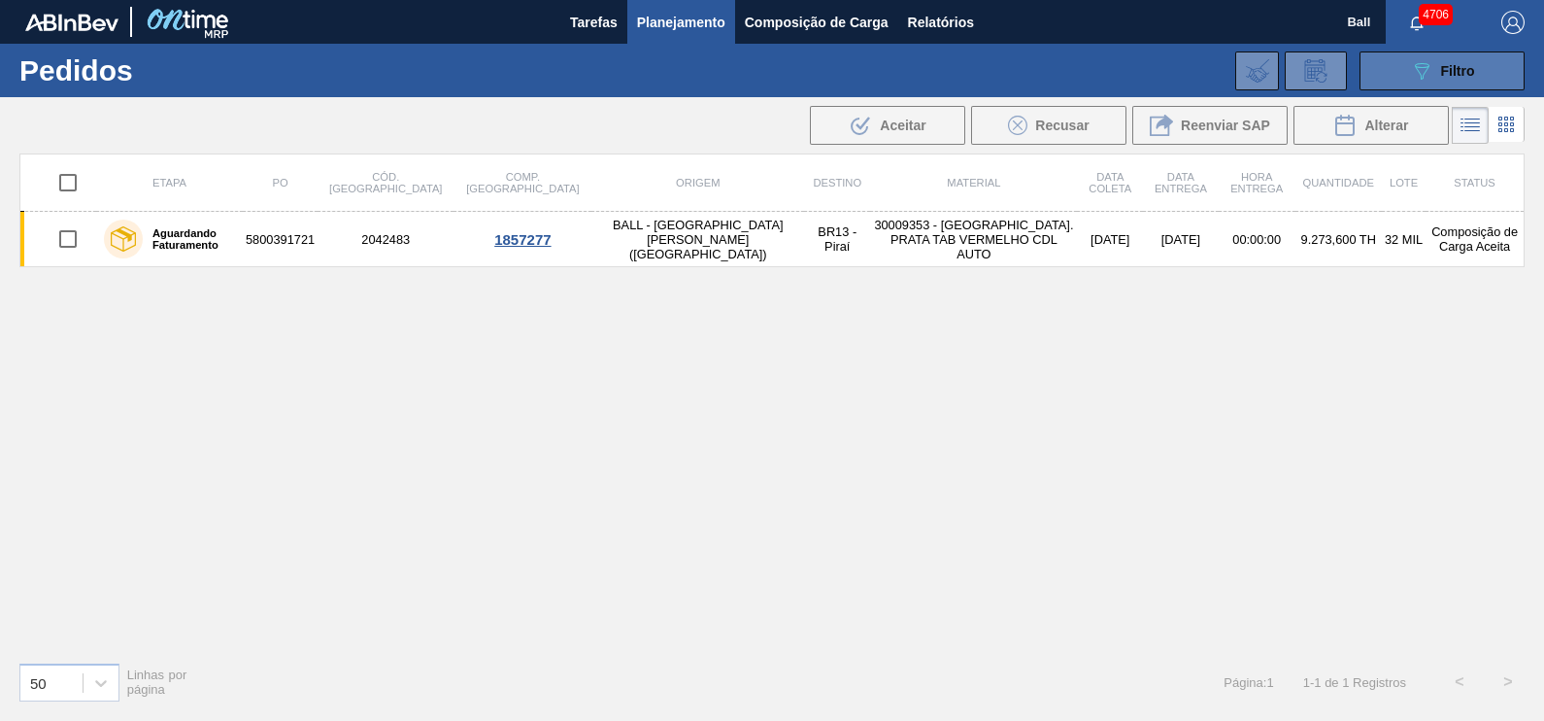
click at [1465, 78] on span "Filtro" at bounding box center [1458, 71] width 34 height 16
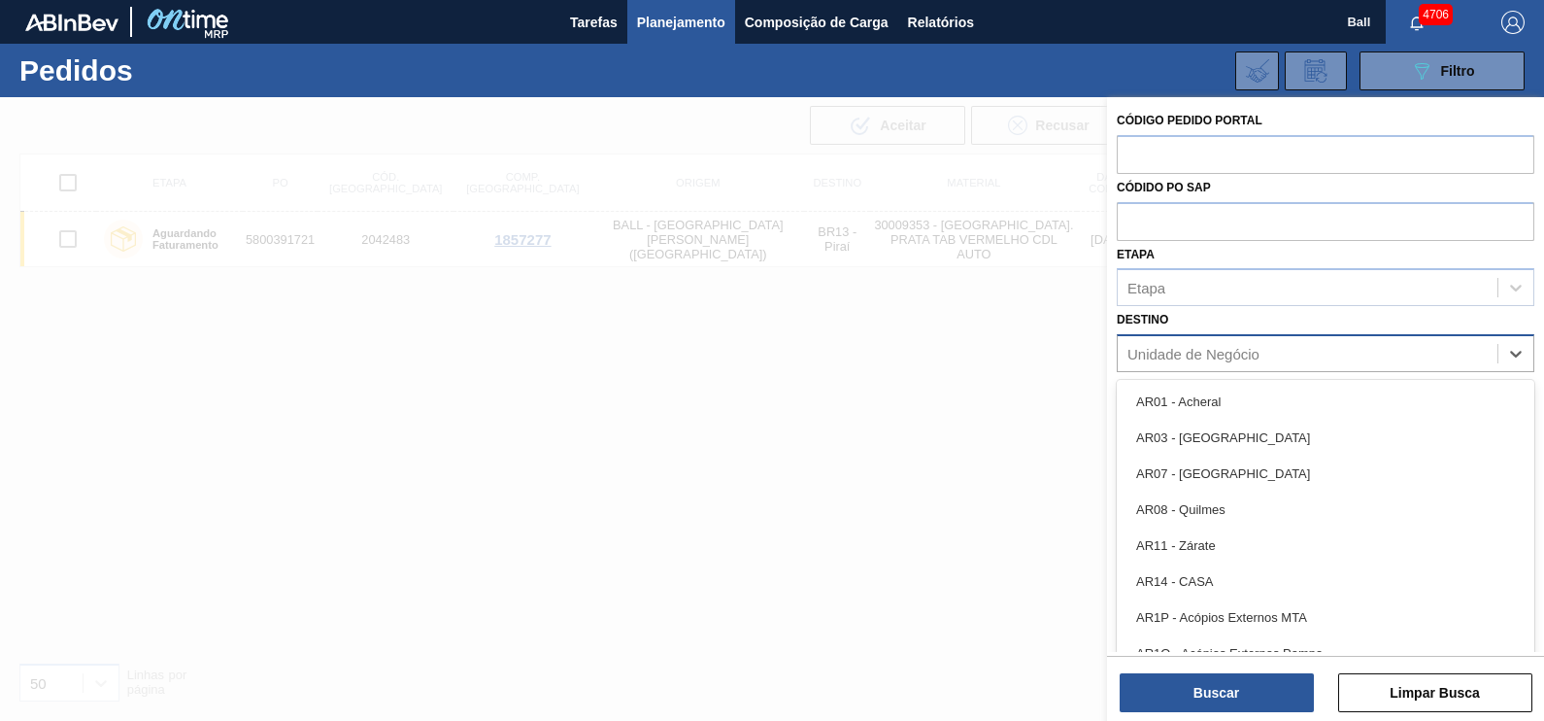
click at [1230, 350] on div "Unidade de Negócio" at bounding box center [1194, 354] width 132 height 17
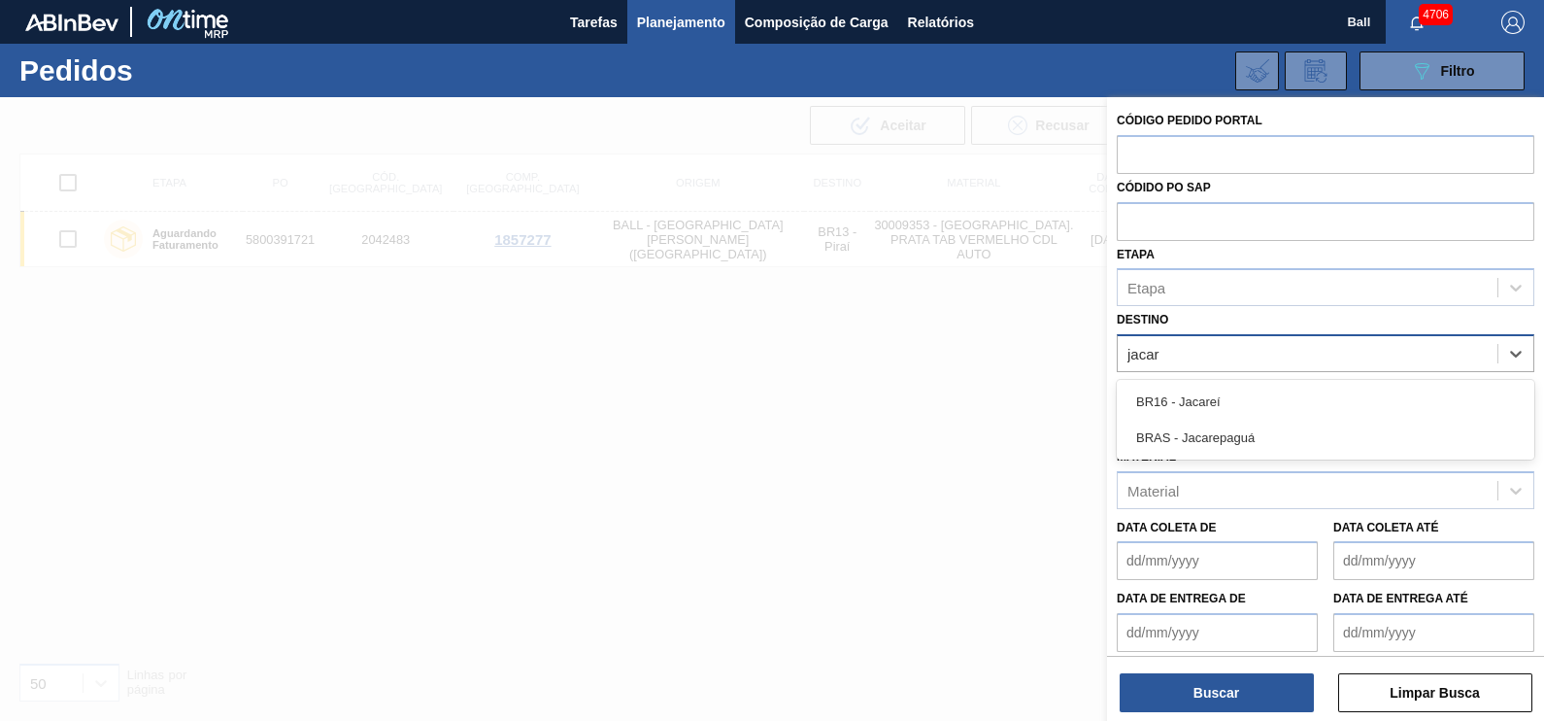
type input "jacare"
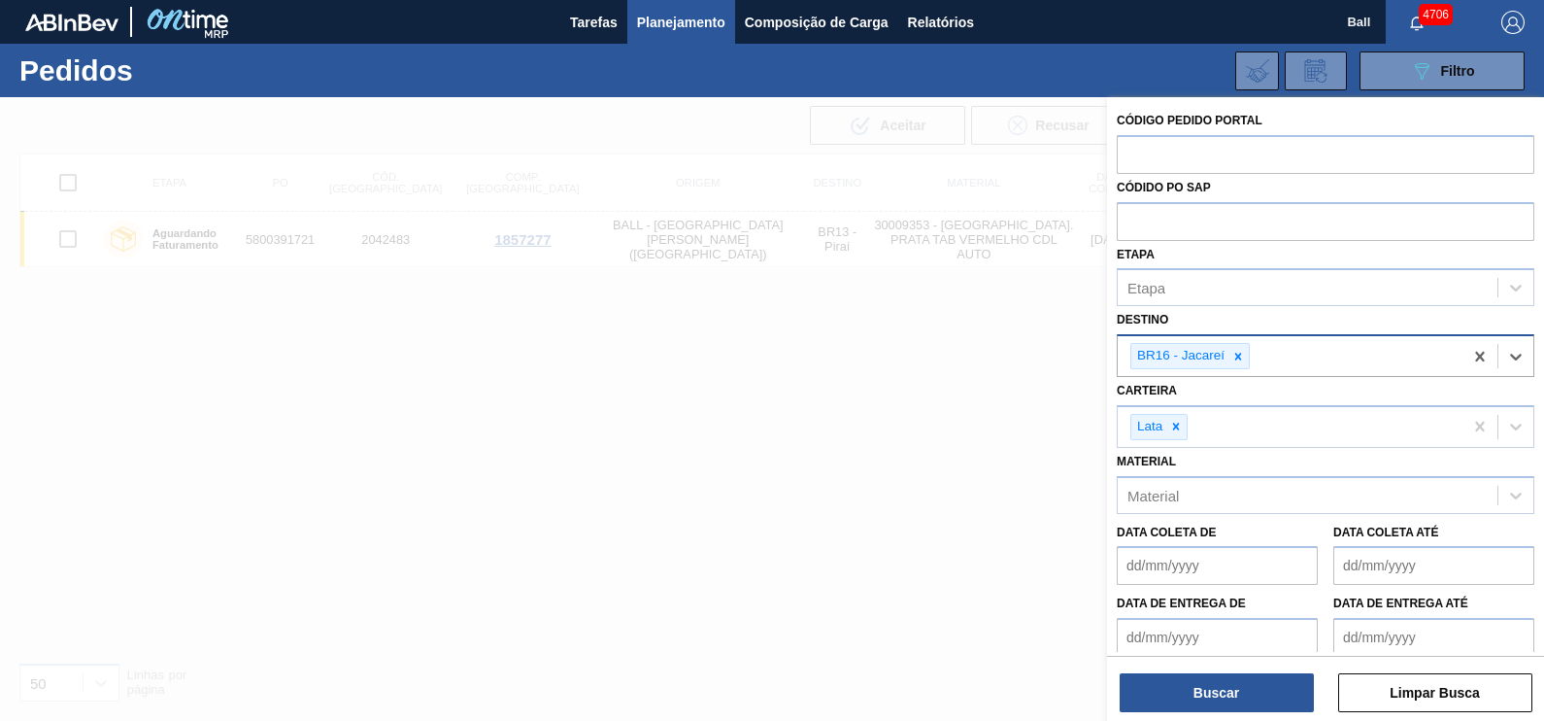
click at [1262, 571] on de "Data coleta de" at bounding box center [1217, 565] width 201 height 39
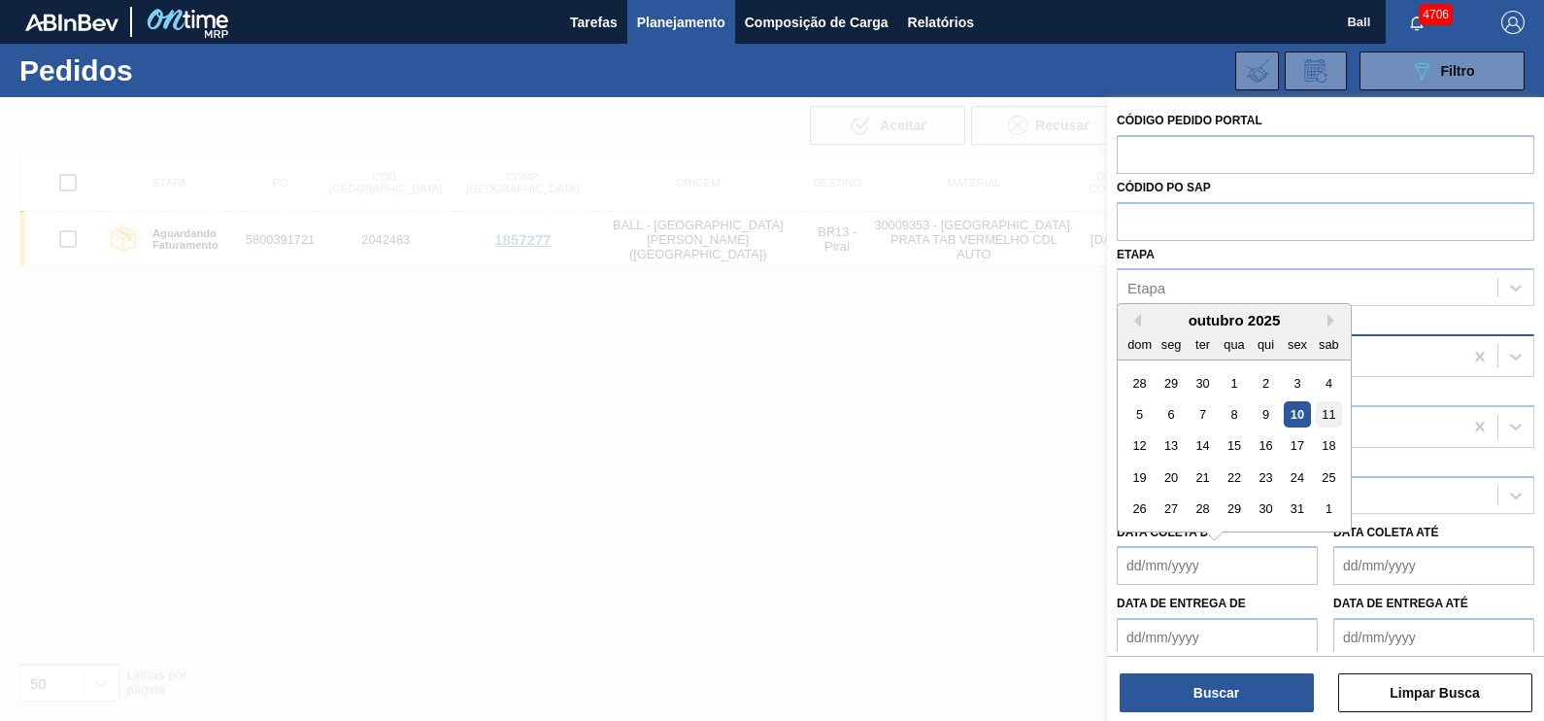
click at [1328, 411] on div "11" at bounding box center [1329, 414] width 26 height 26
type de "[DATE]"
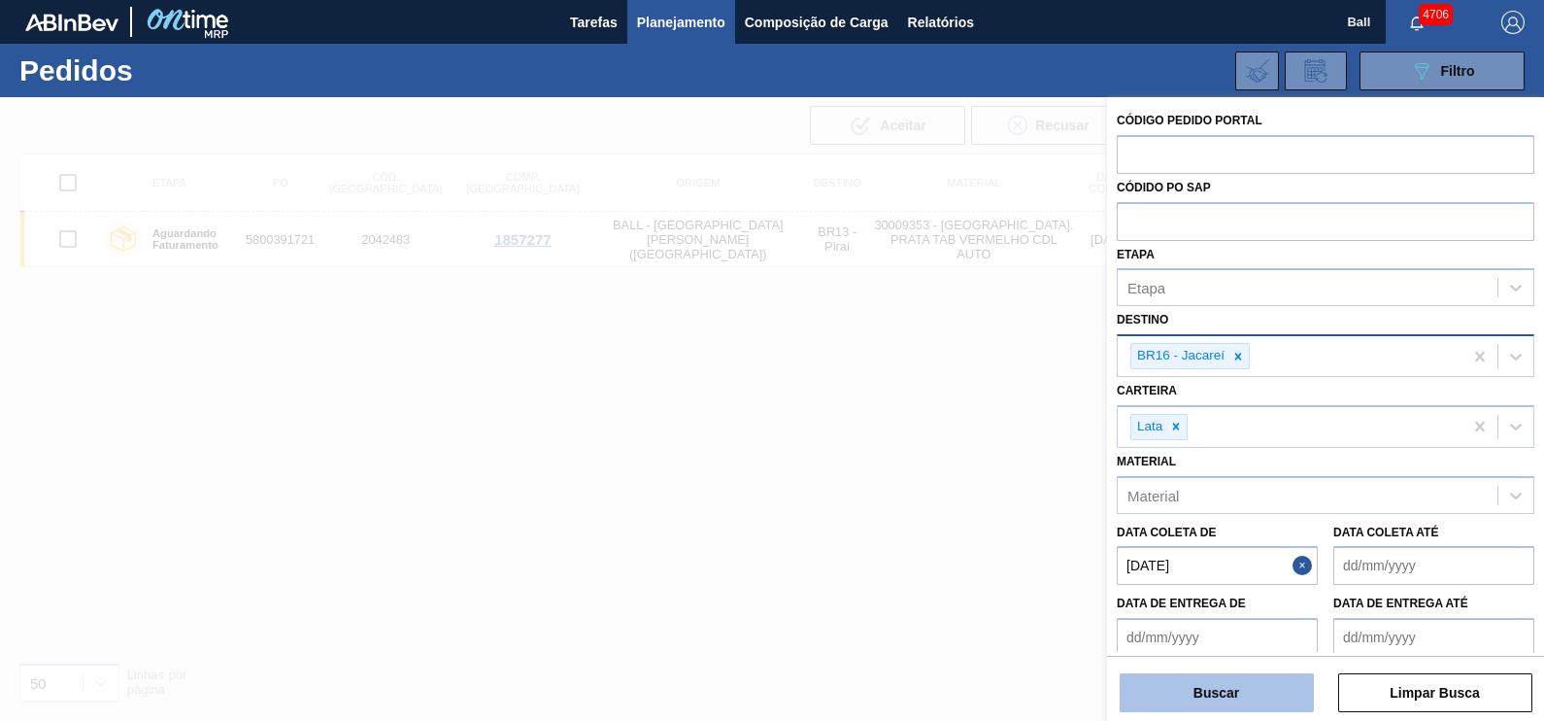
click at [1238, 693] on button "Buscar" at bounding box center [1217, 692] width 194 height 39
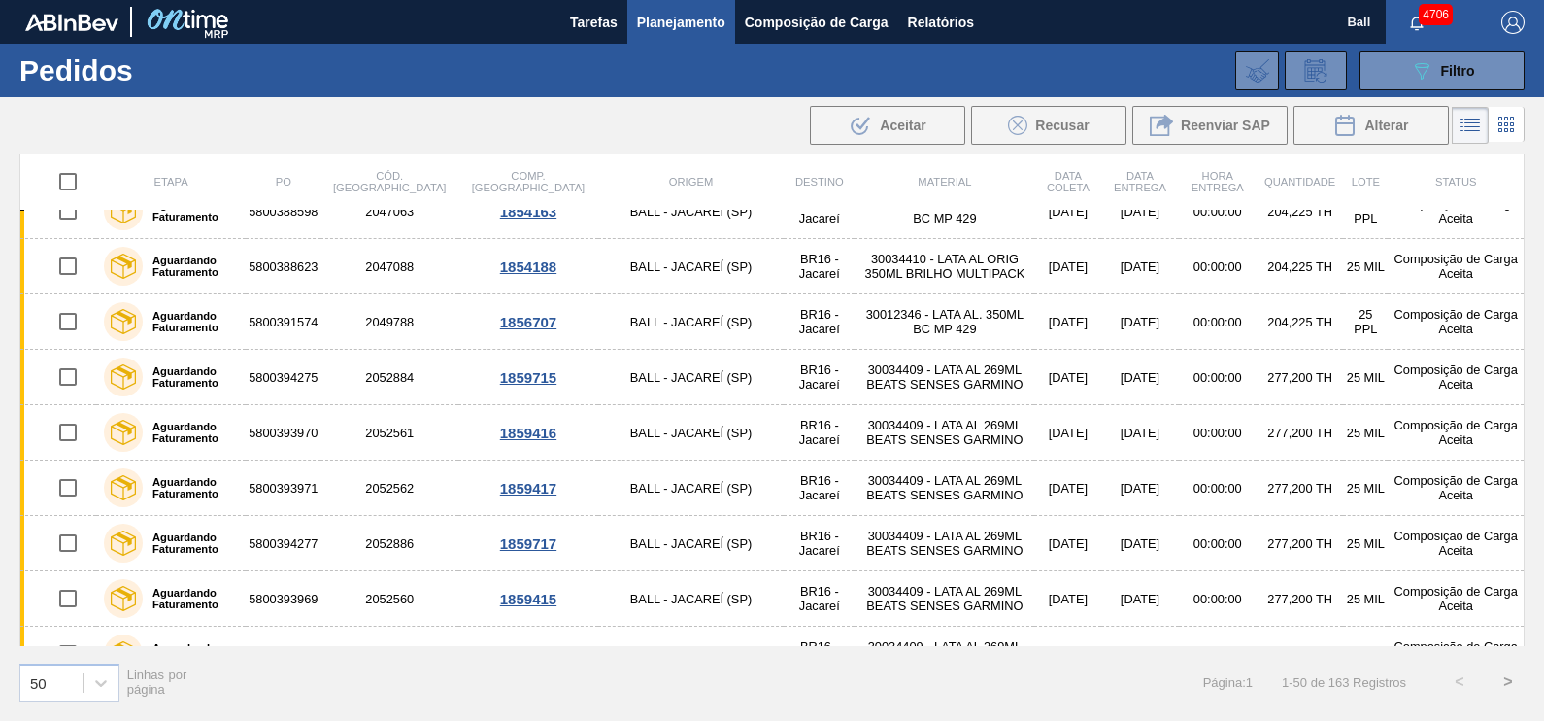
scroll to position [28, 0]
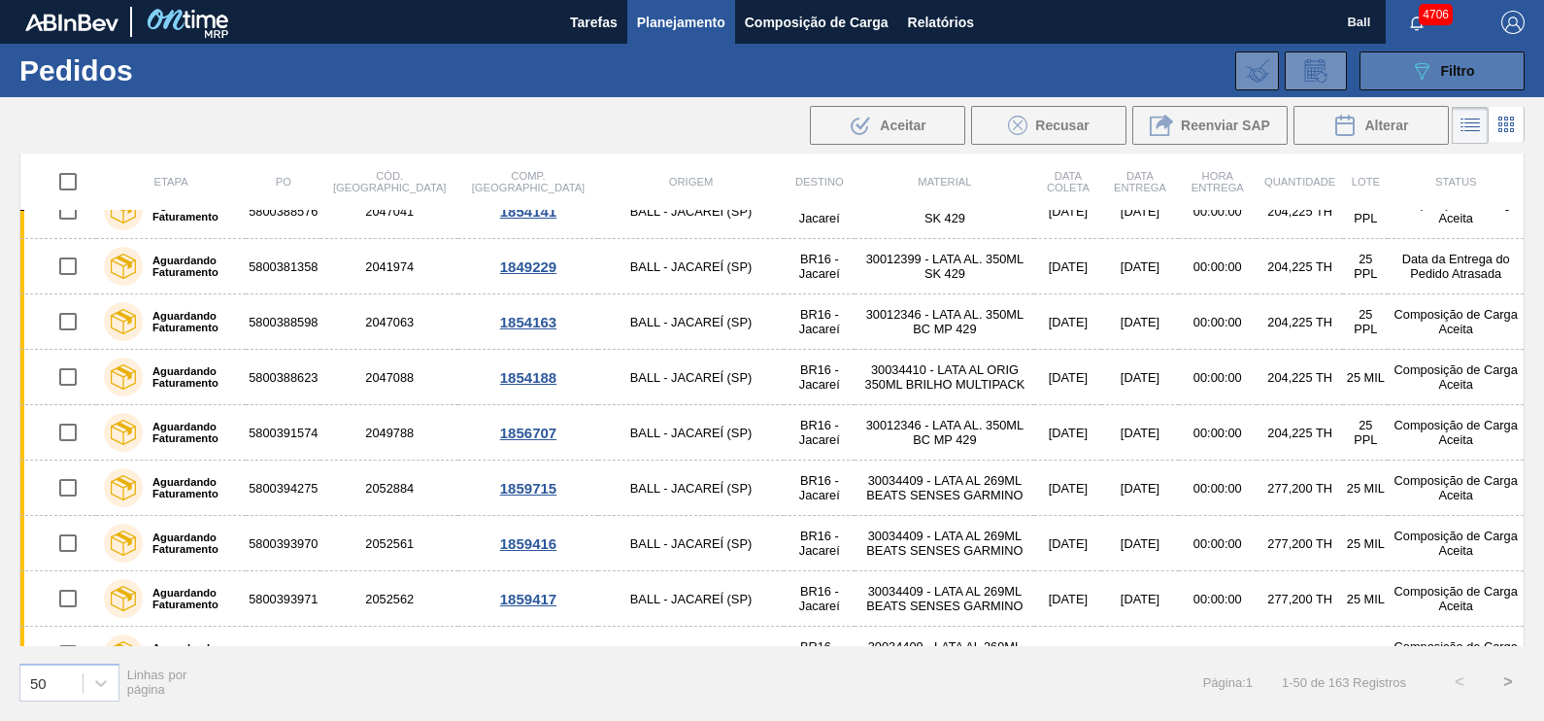
click at [1456, 72] on span "Filtro" at bounding box center [1458, 71] width 34 height 16
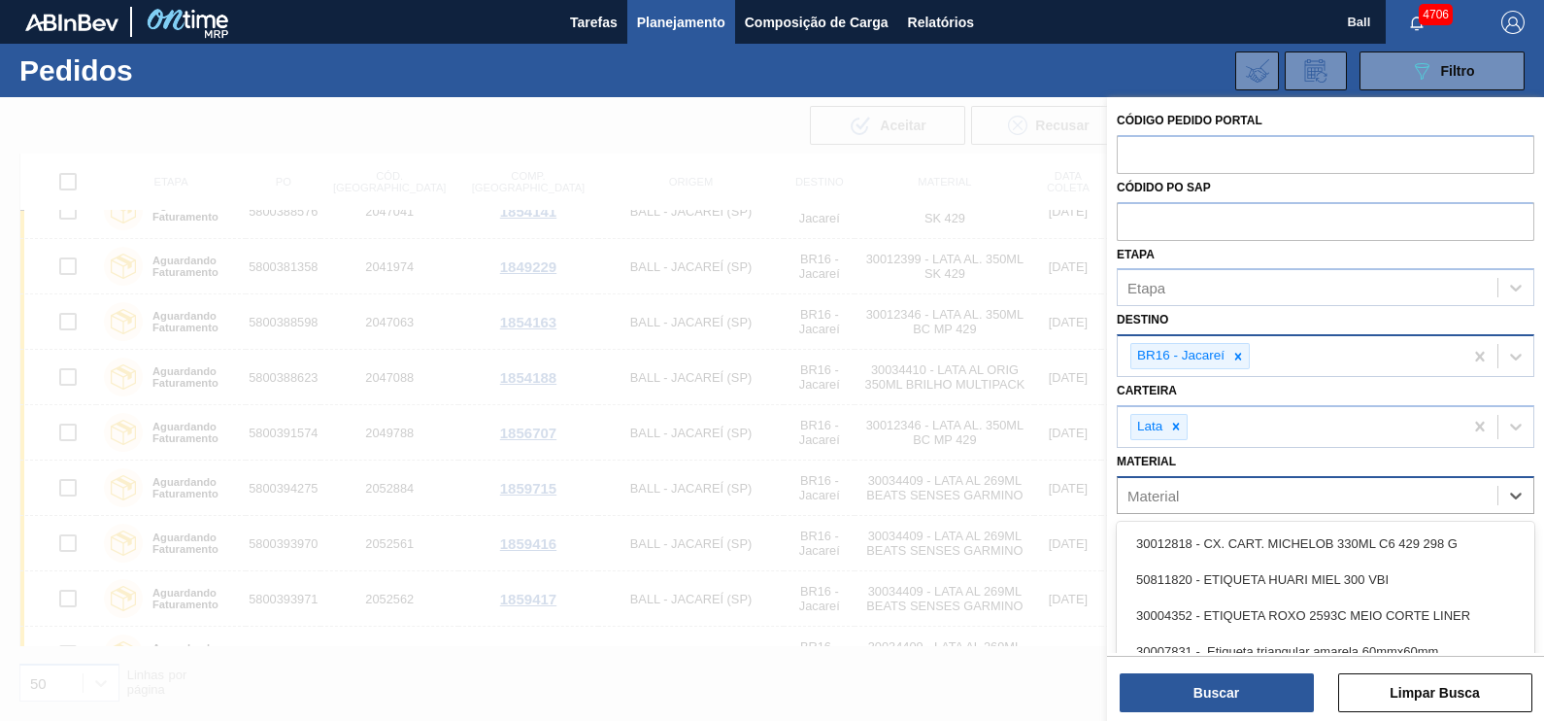
click at [1231, 497] on div "Material" at bounding box center [1308, 495] width 380 height 28
paste input "30034409"
type input "30034409"
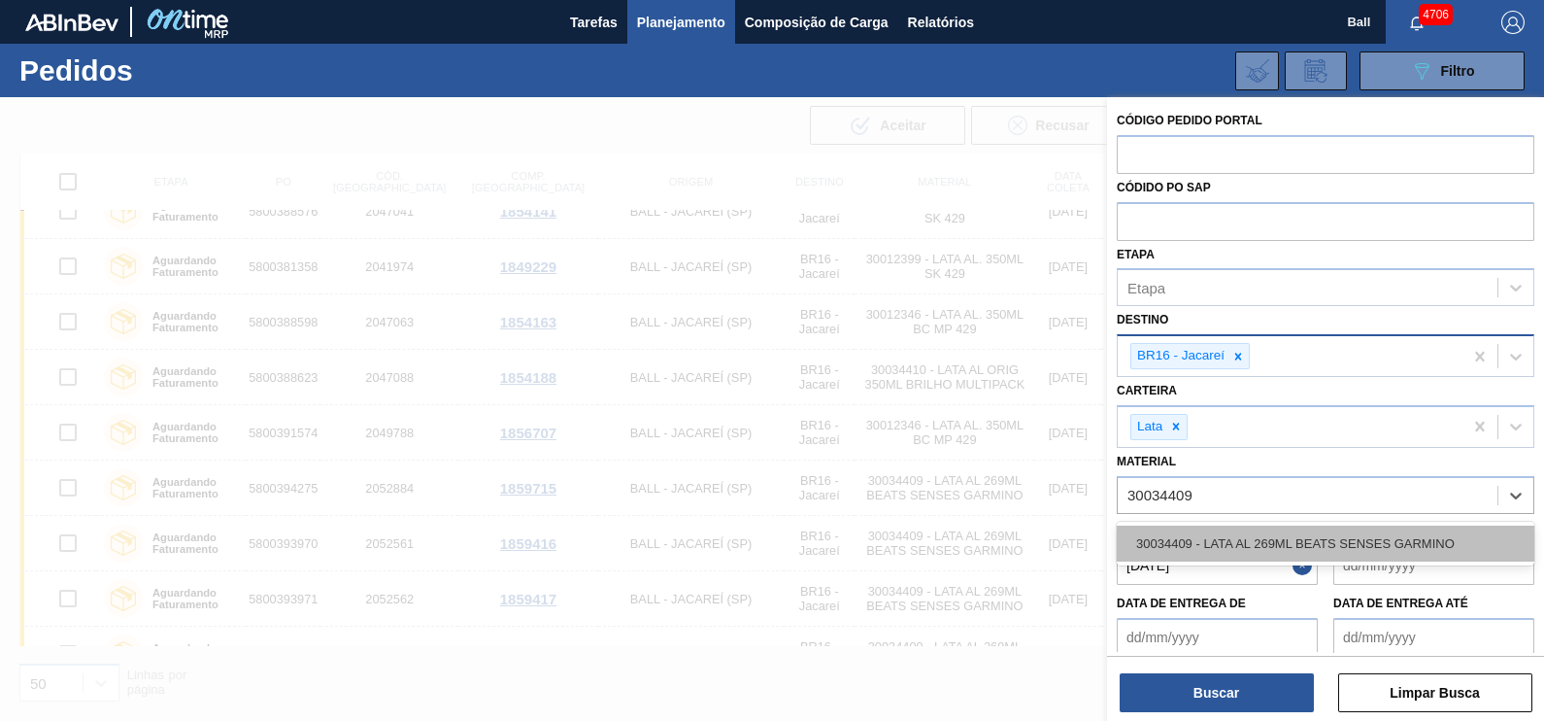
click at [1242, 532] on div "30034409 - LATA AL 269ML BEATS SENSES GARMINO" at bounding box center [1326, 543] width 418 height 36
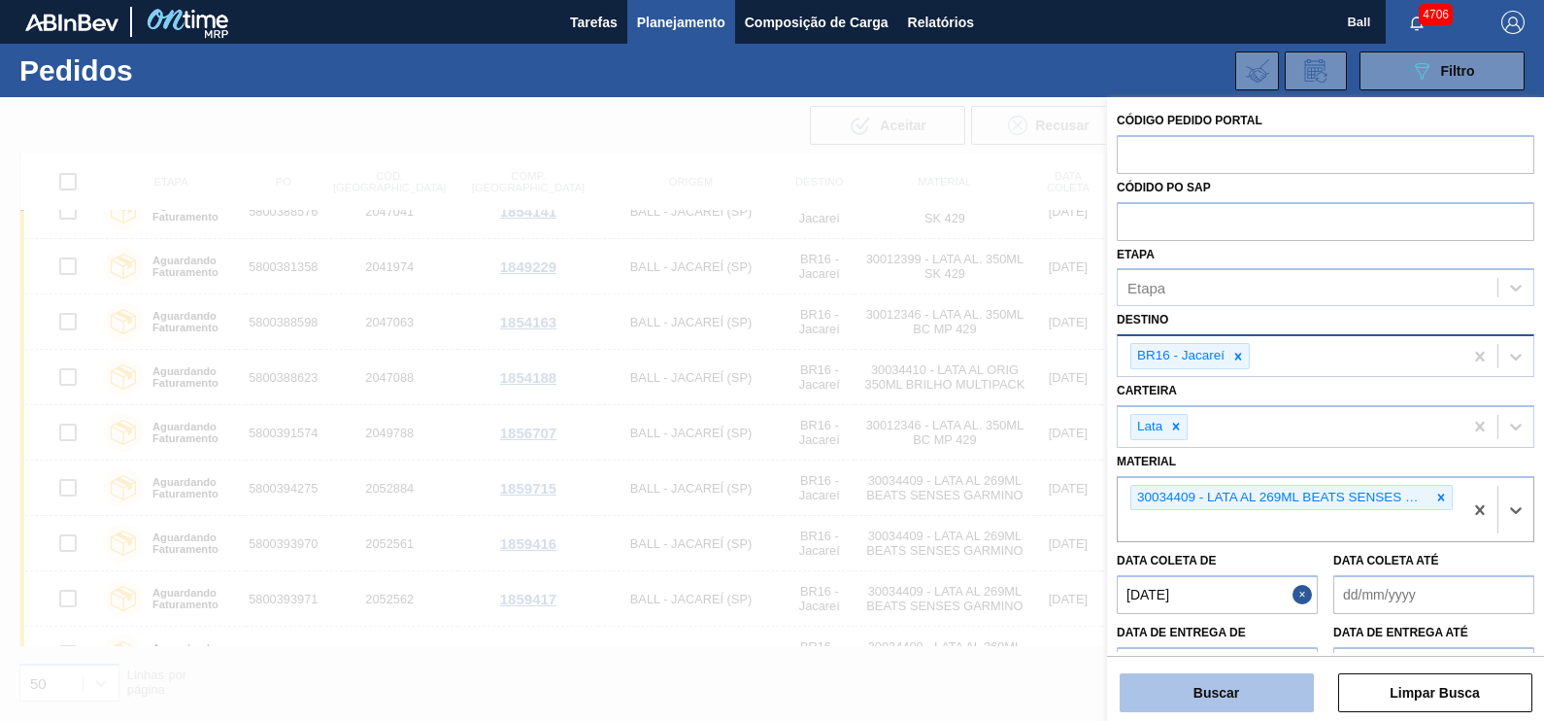
click at [1282, 691] on button "Buscar" at bounding box center [1217, 692] width 194 height 39
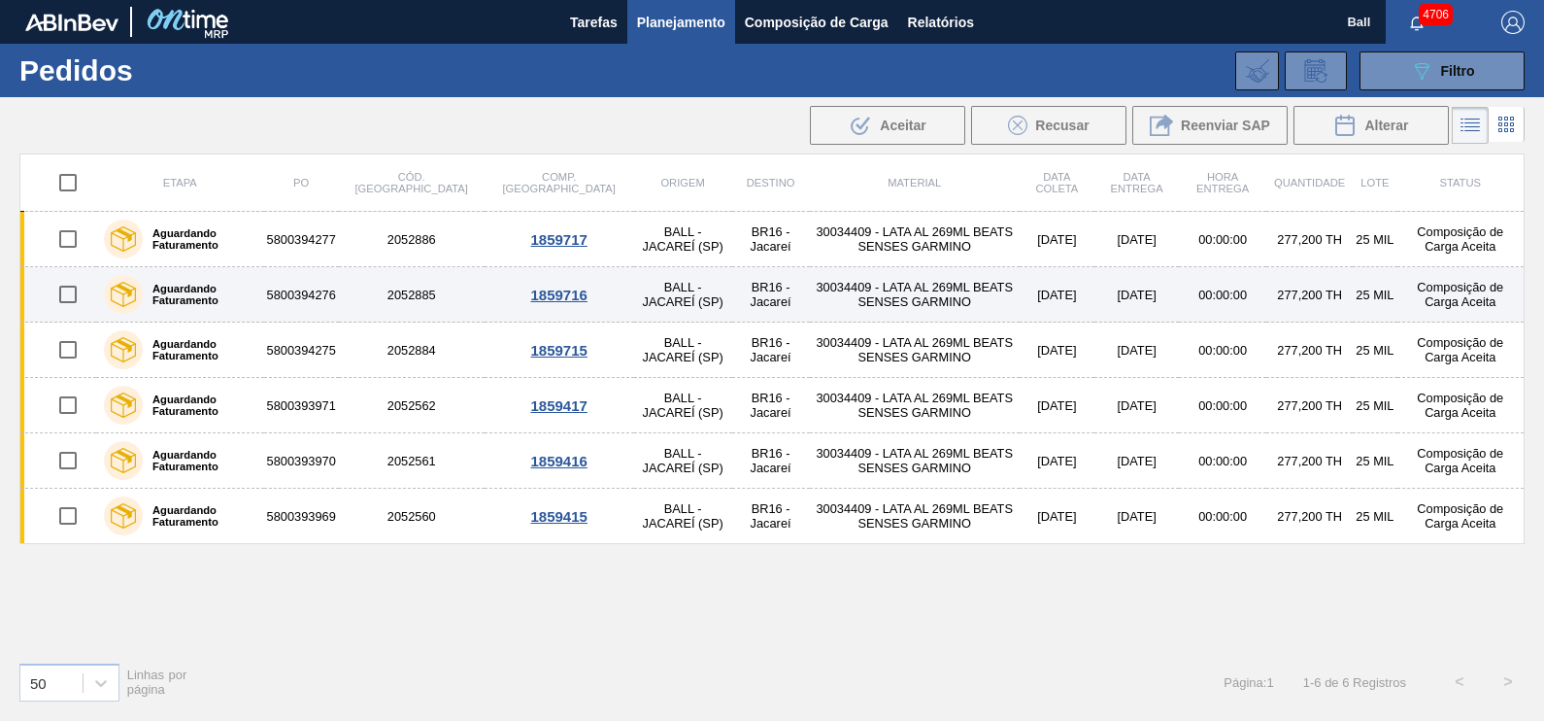
scroll to position [0, 0]
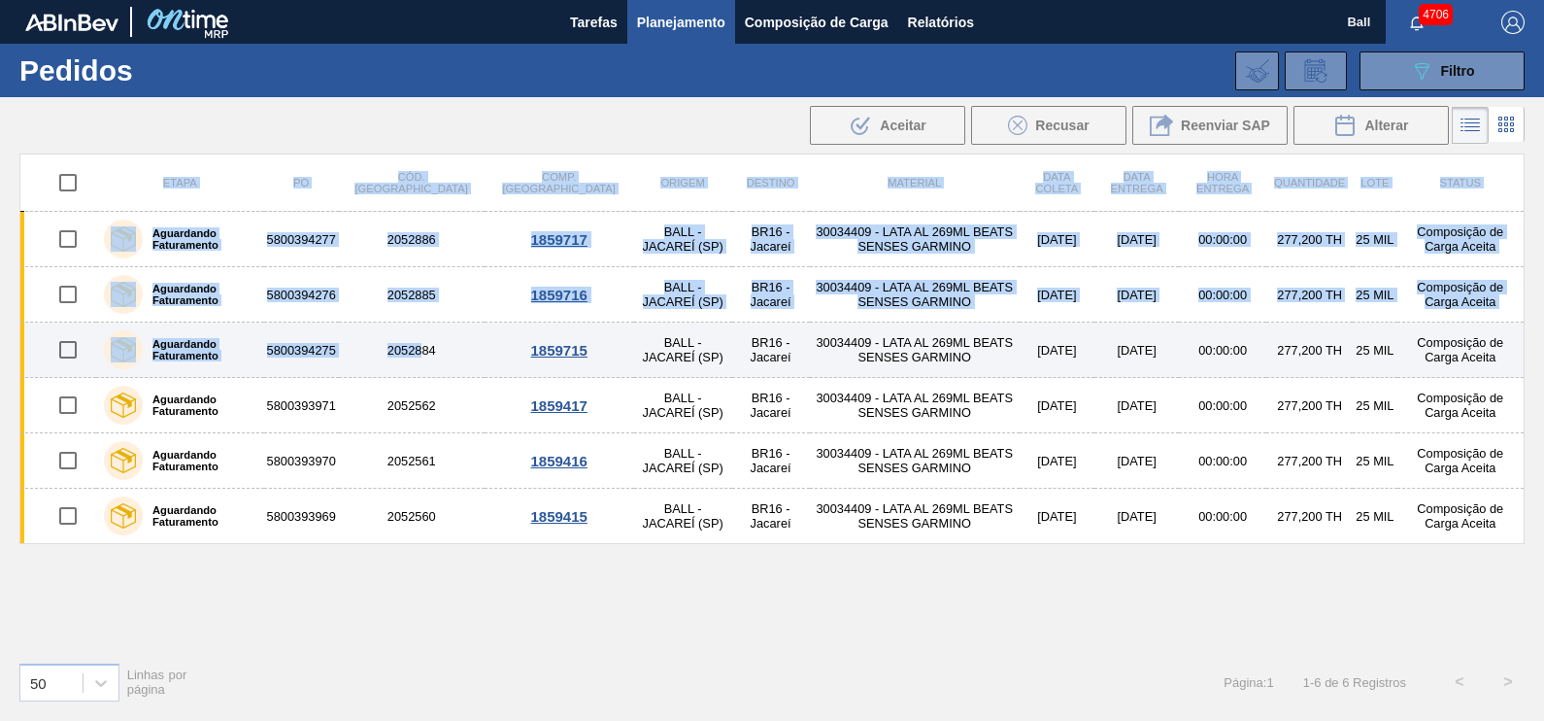
drag, startPoint x: 0, startPoint y: 341, endPoint x: 406, endPoint y: 354, distance: 406.1
click at [406, 354] on div "Etapa PO Cód. Pedido Comp. Carga Origem Destino Material Data [PERSON_NAME] Dat…" at bounding box center [772, 435] width 1544 height 564
drag, startPoint x: 406, startPoint y: 354, endPoint x: 311, endPoint y: 350, distance: 95.3
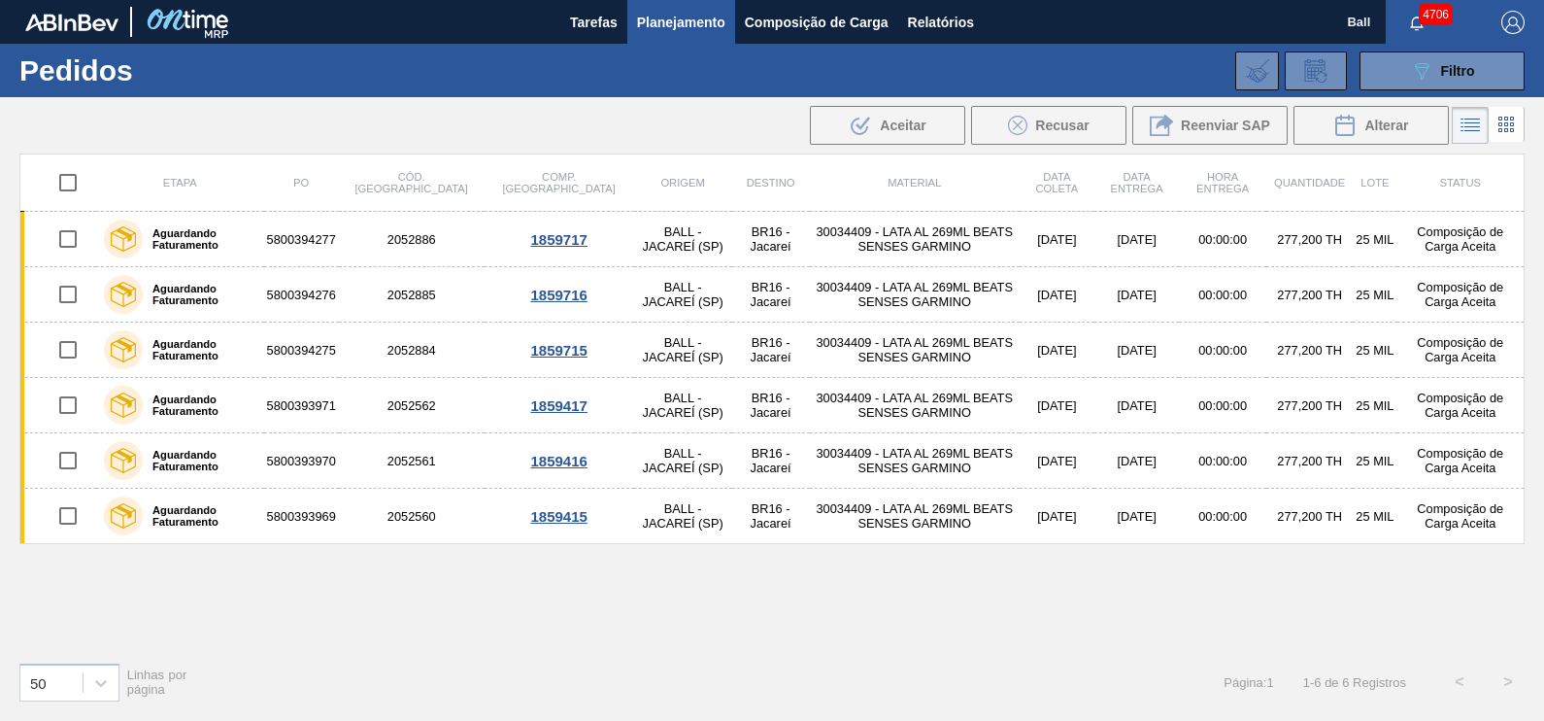
click at [490, 702] on div "50 Linhas por página Página : 1 1 - 6 de 6 Registros < >" at bounding box center [772, 682] width 1544 height 72
